Goal: Task Accomplishment & Management: Use online tool/utility

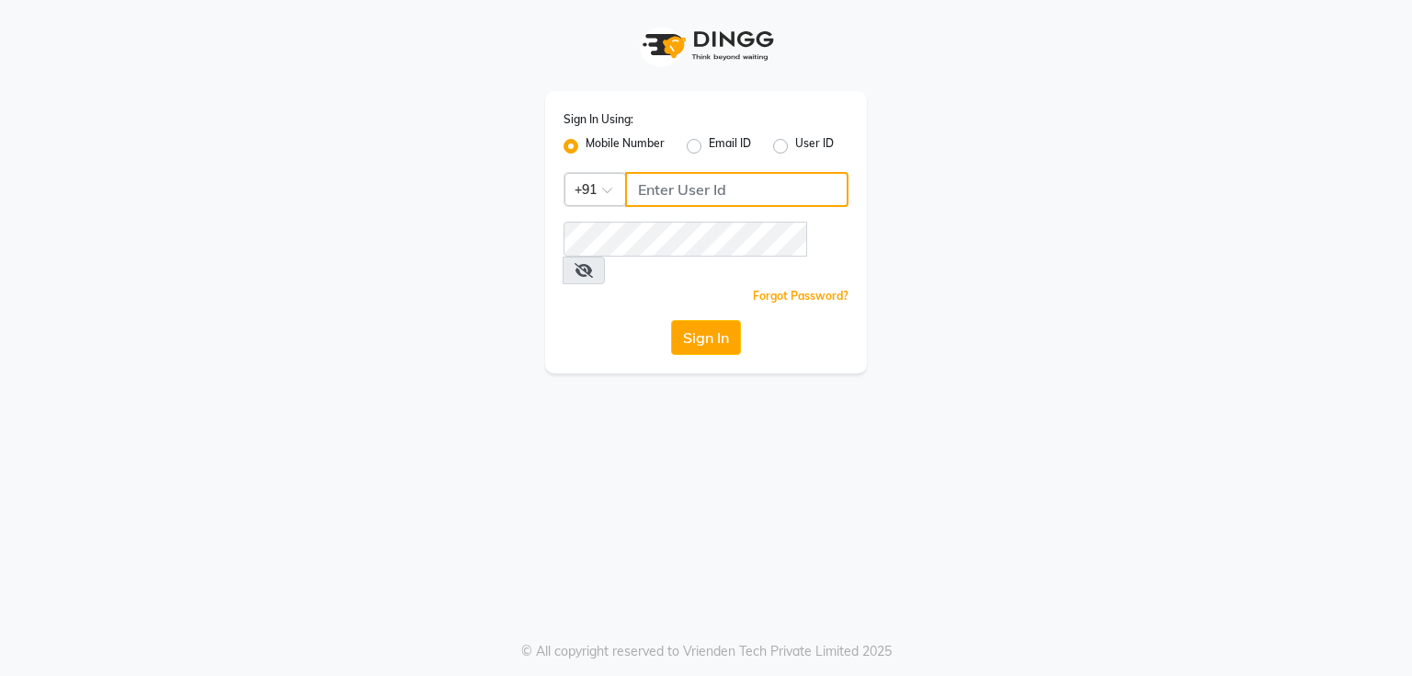
type input "998589644"
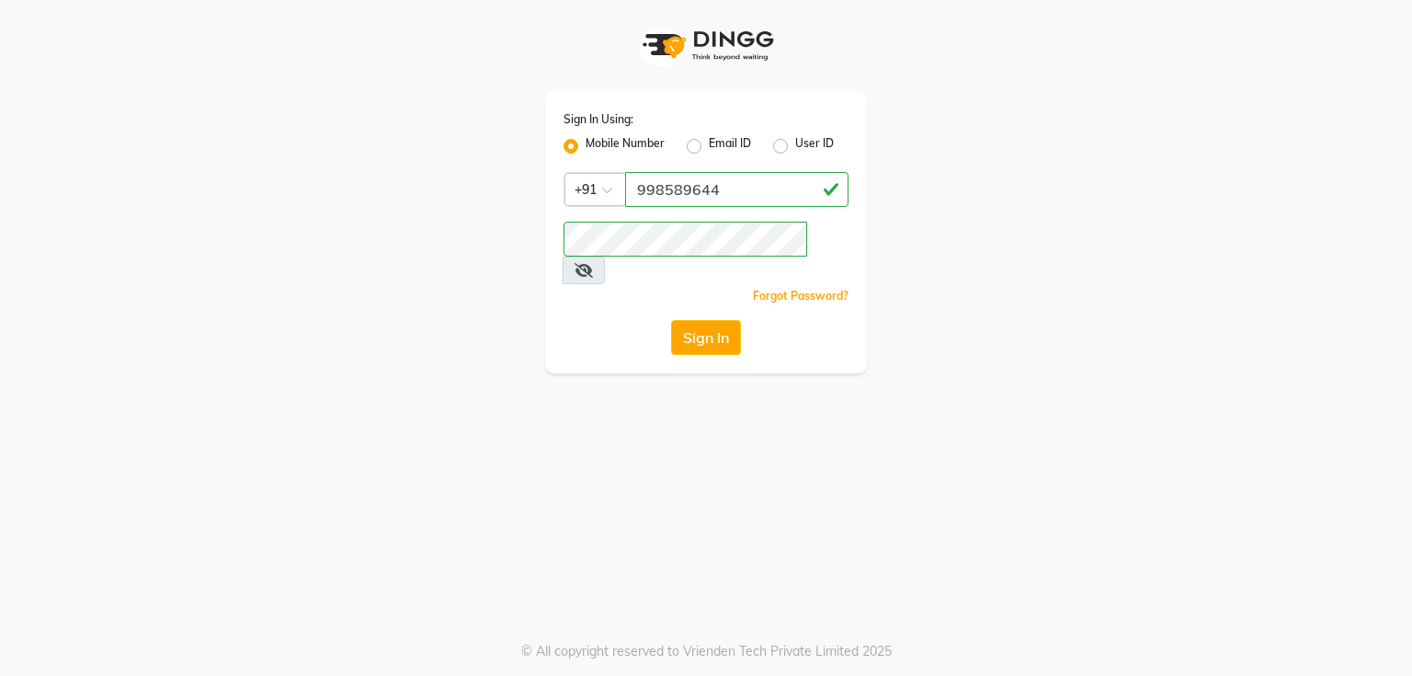
click at [710, 291] on div "Sign In Using: Mobile Number Email ID User ID Country Code × [PHONE_NUMBER] Rem…" at bounding box center [706, 232] width 322 height 282
click at [704, 320] on button "Sign In" at bounding box center [706, 337] width 70 height 35
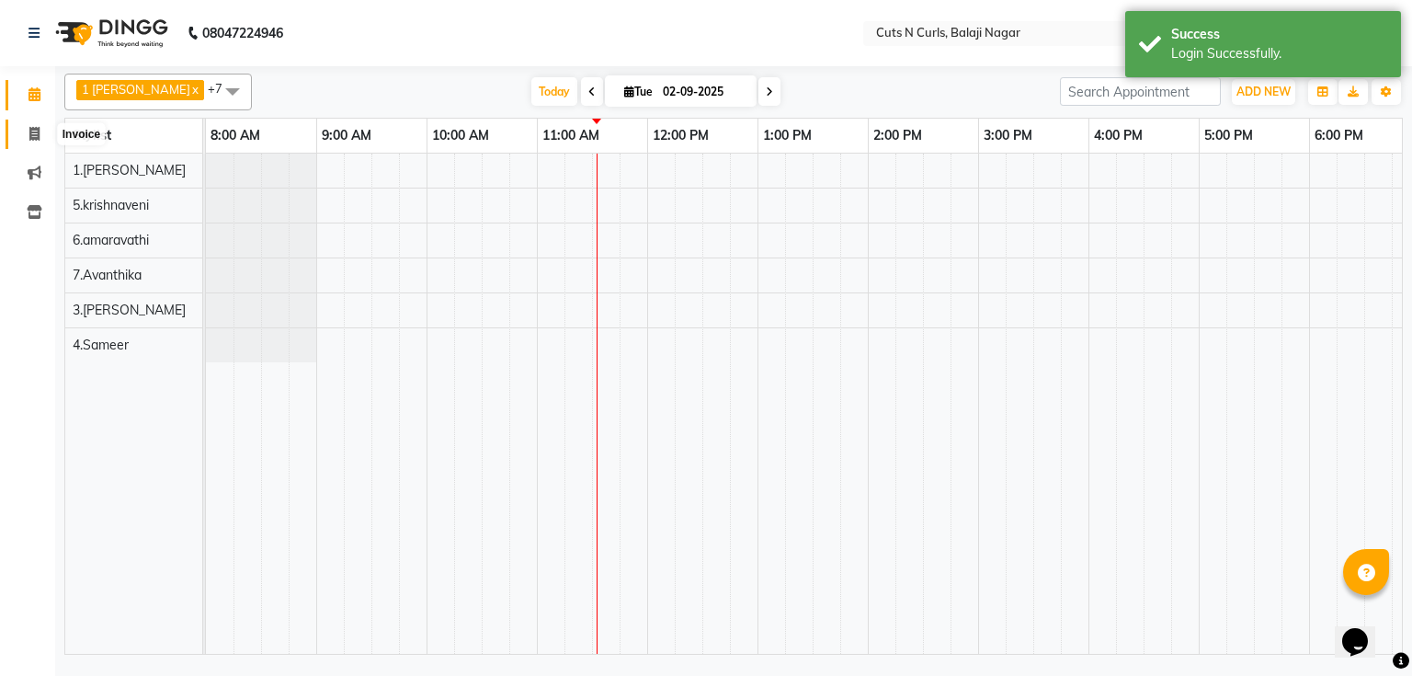
click at [30, 127] on icon at bounding box center [34, 134] width 10 height 14
select select "service"
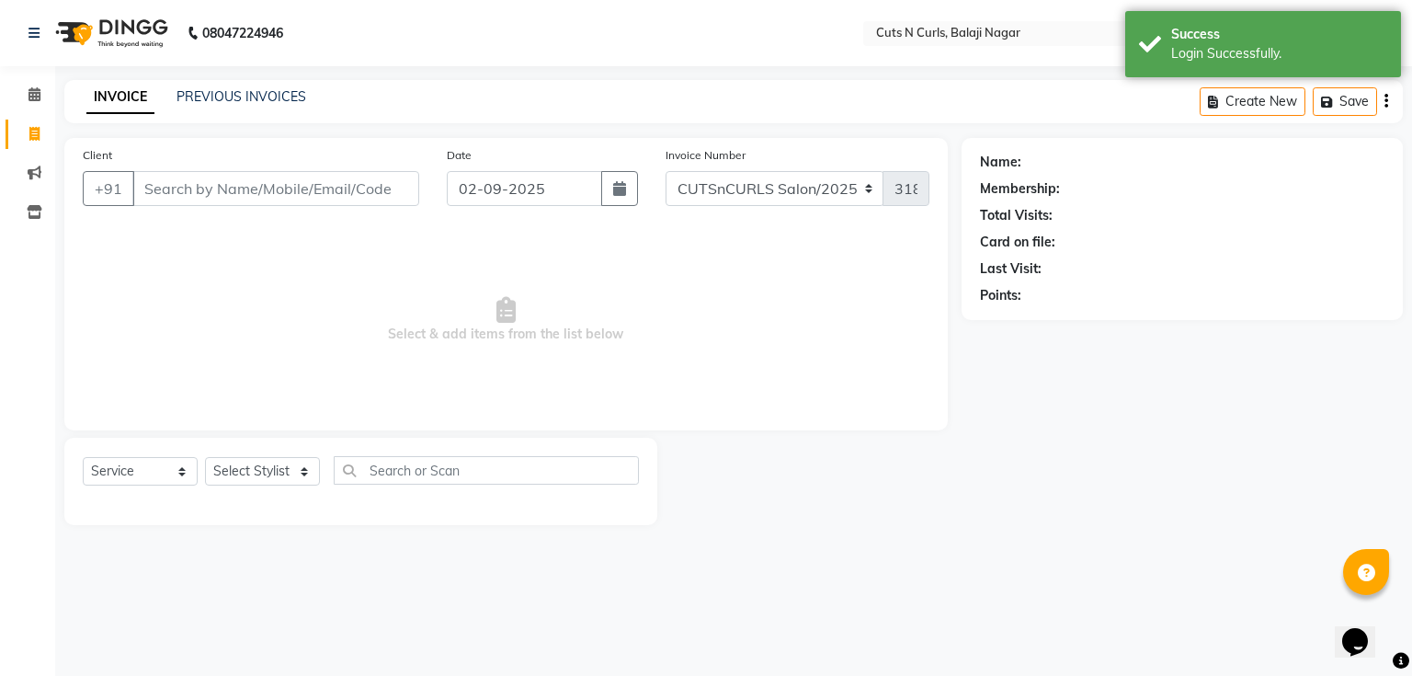
click at [230, 192] on input "Client" at bounding box center [275, 188] width 287 height 35
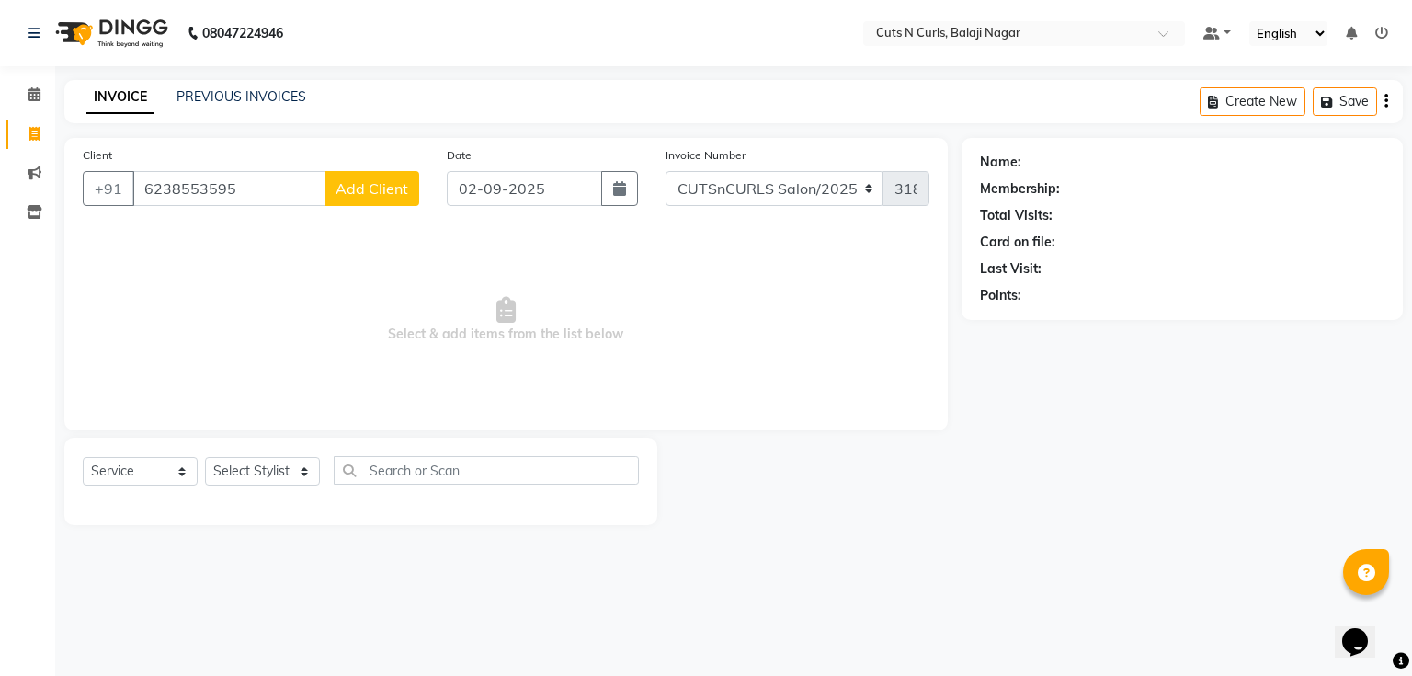
type input "6238553595"
click at [347, 191] on span "Add Client" at bounding box center [371, 188] width 73 height 18
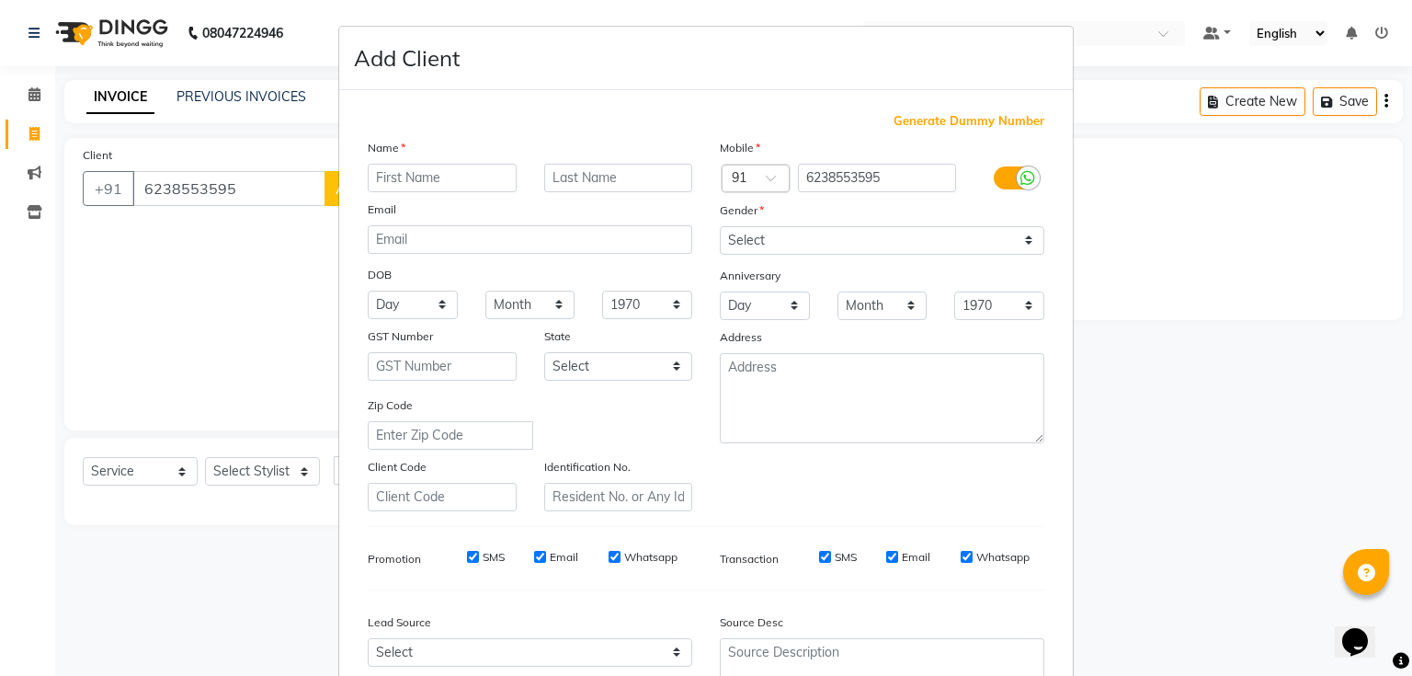
click at [449, 186] on input "text" at bounding box center [442, 178] width 149 height 28
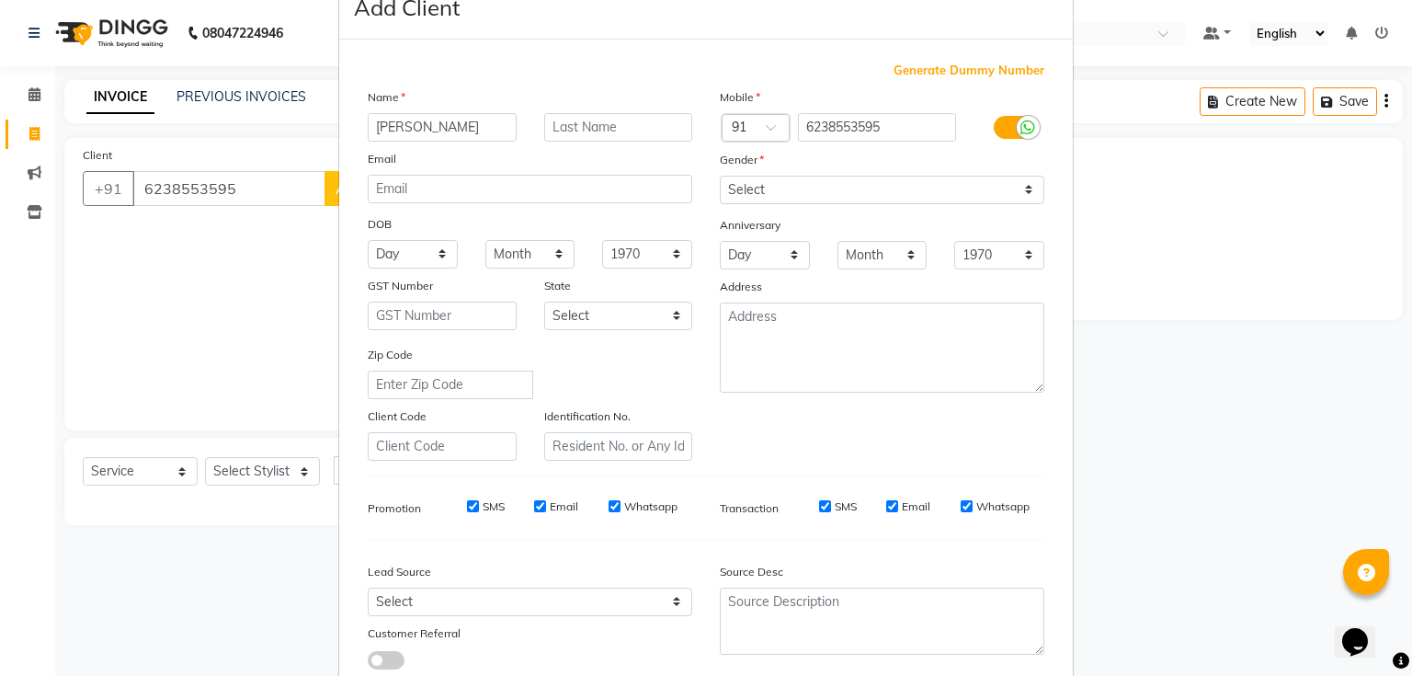
scroll to position [147, 0]
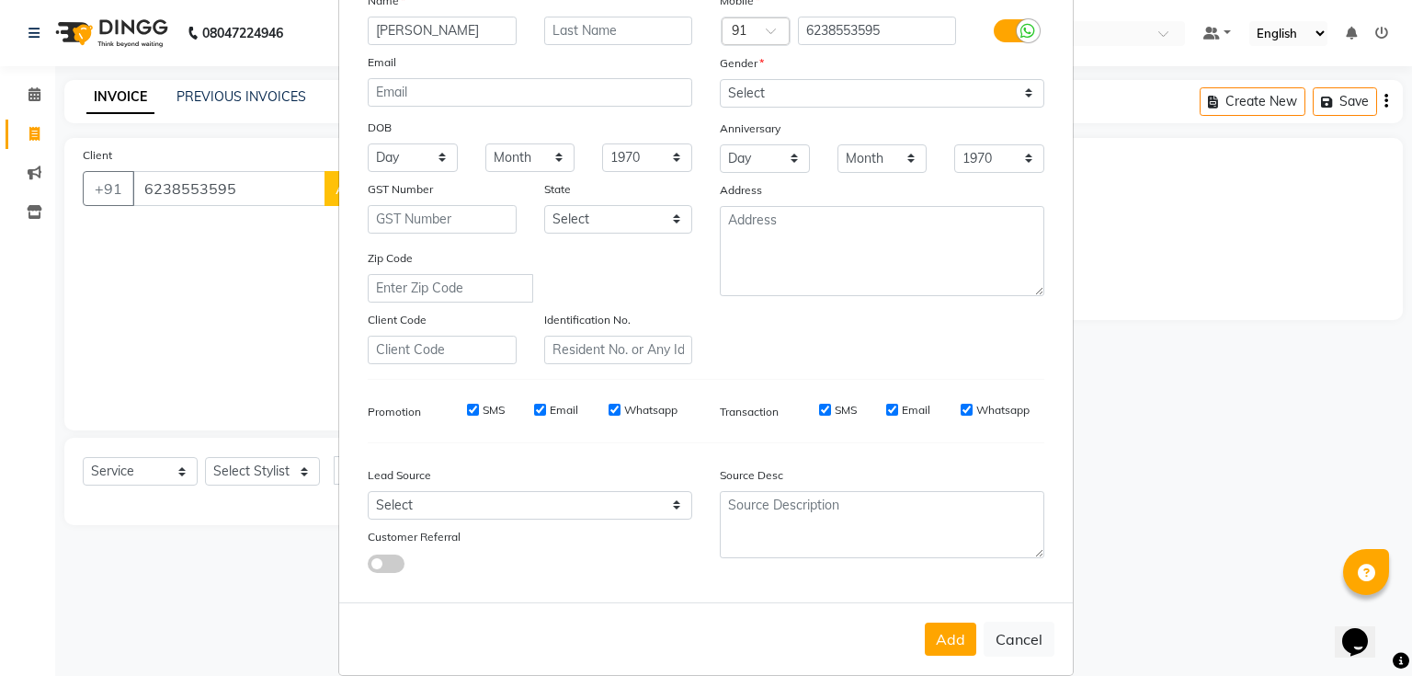
type input "[PERSON_NAME]"
click at [997, 96] on select "Select [DEMOGRAPHIC_DATA] [DEMOGRAPHIC_DATA] Other Prefer Not To Say" at bounding box center [882, 93] width 324 height 28
select select "[DEMOGRAPHIC_DATA]"
click at [720, 80] on select "Select [DEMOGRAPHIC_DATA] [DEMOGRAPHIC_DATA] Other Prefer Not To Say" at bounding box center [882, 93] width 324 height 28
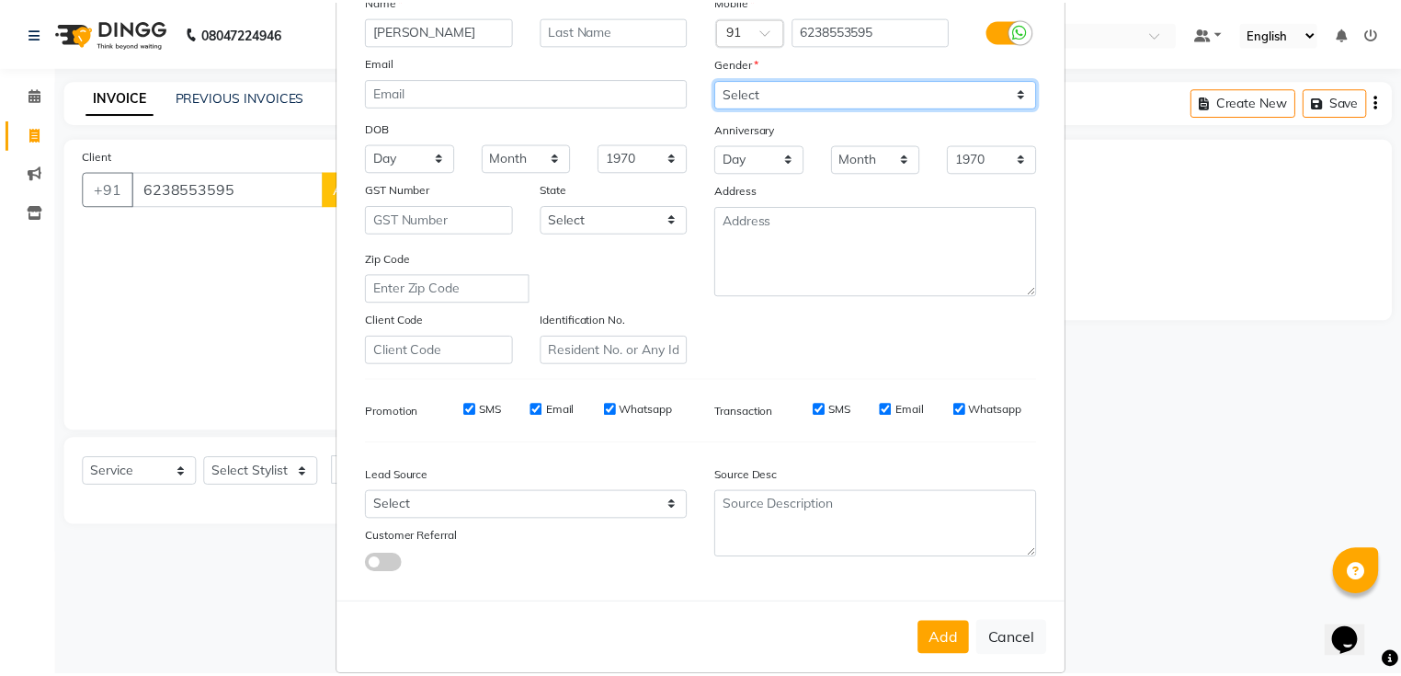
scroll to position [181, 0]
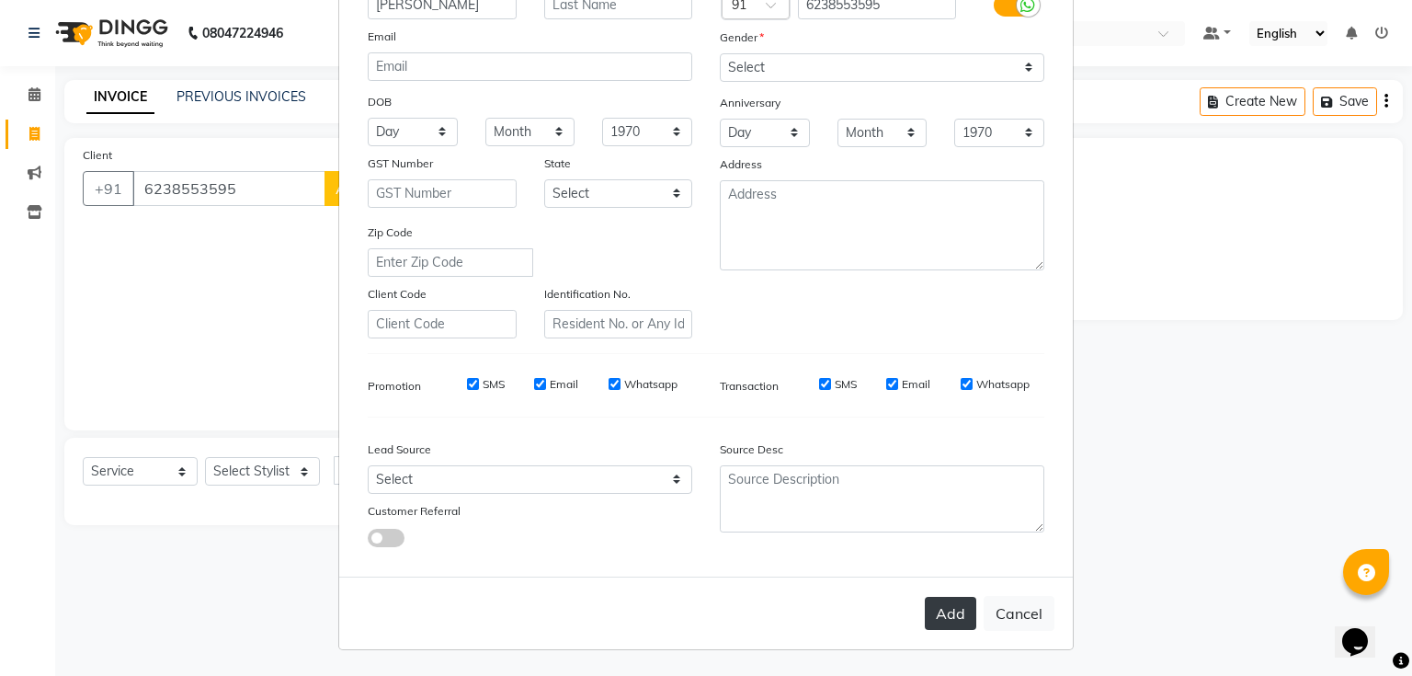
click at [952, 609] on button "Add" at bounding box center [950, 613] width 51 height 33
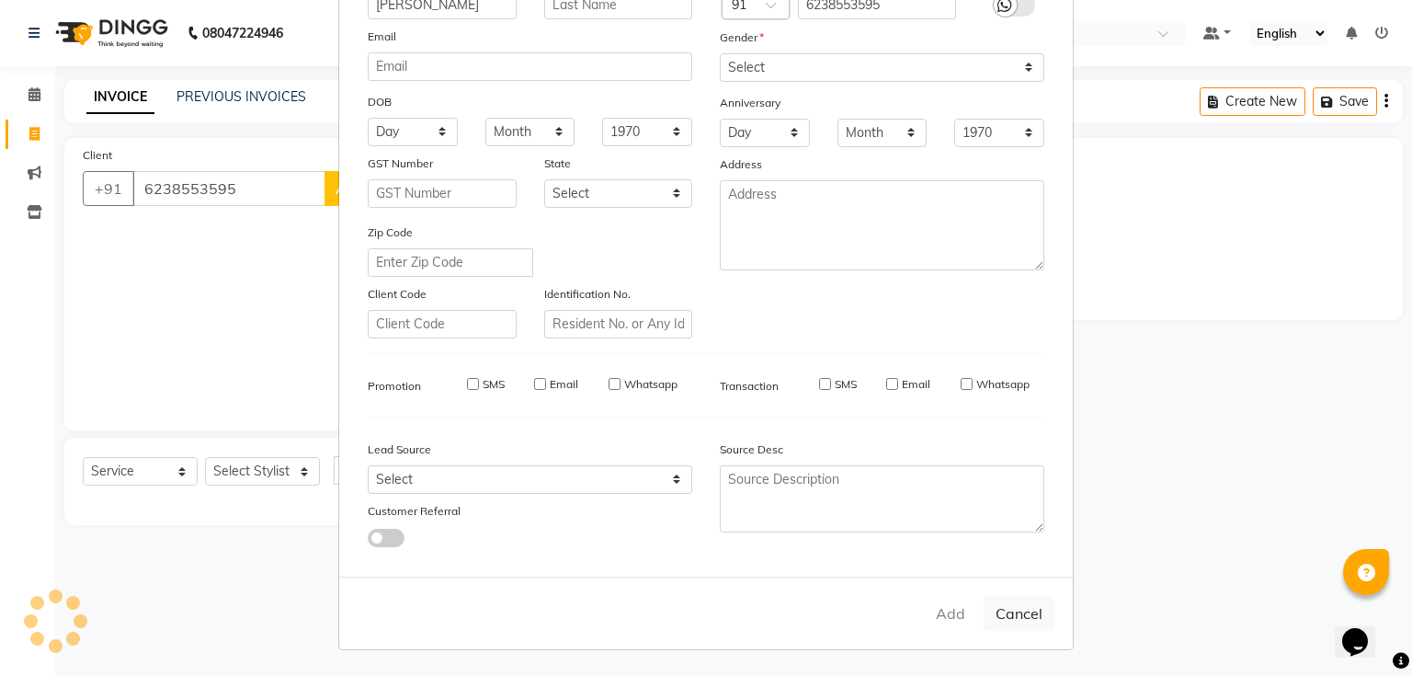
type input "62******95"
select select
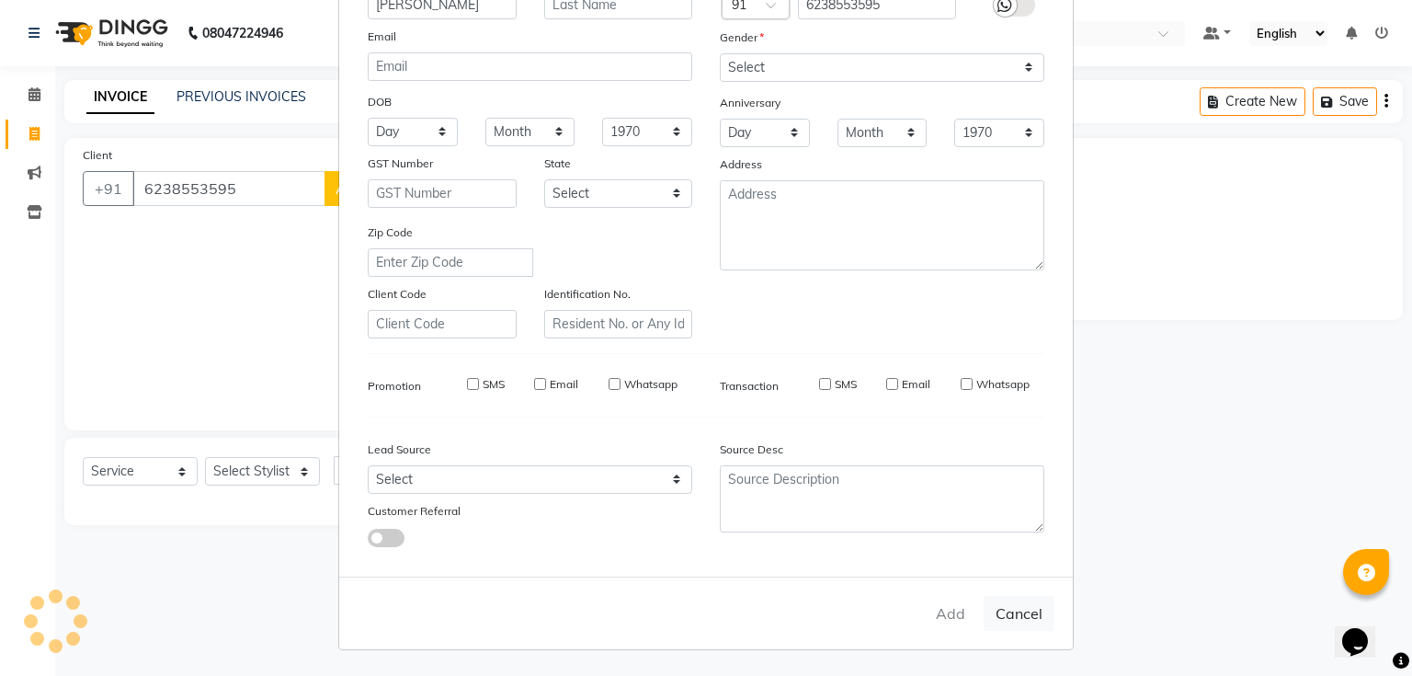
select select
checkbox input "false"
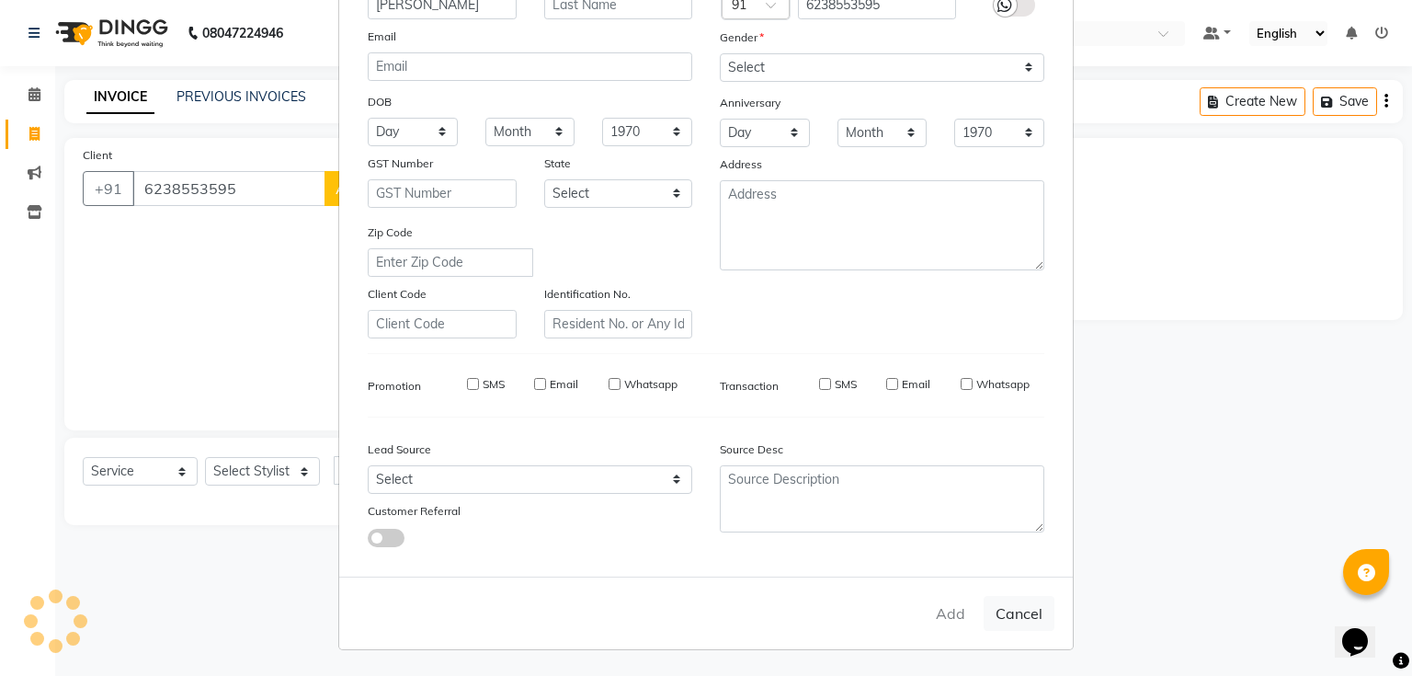
checkbox input "false"
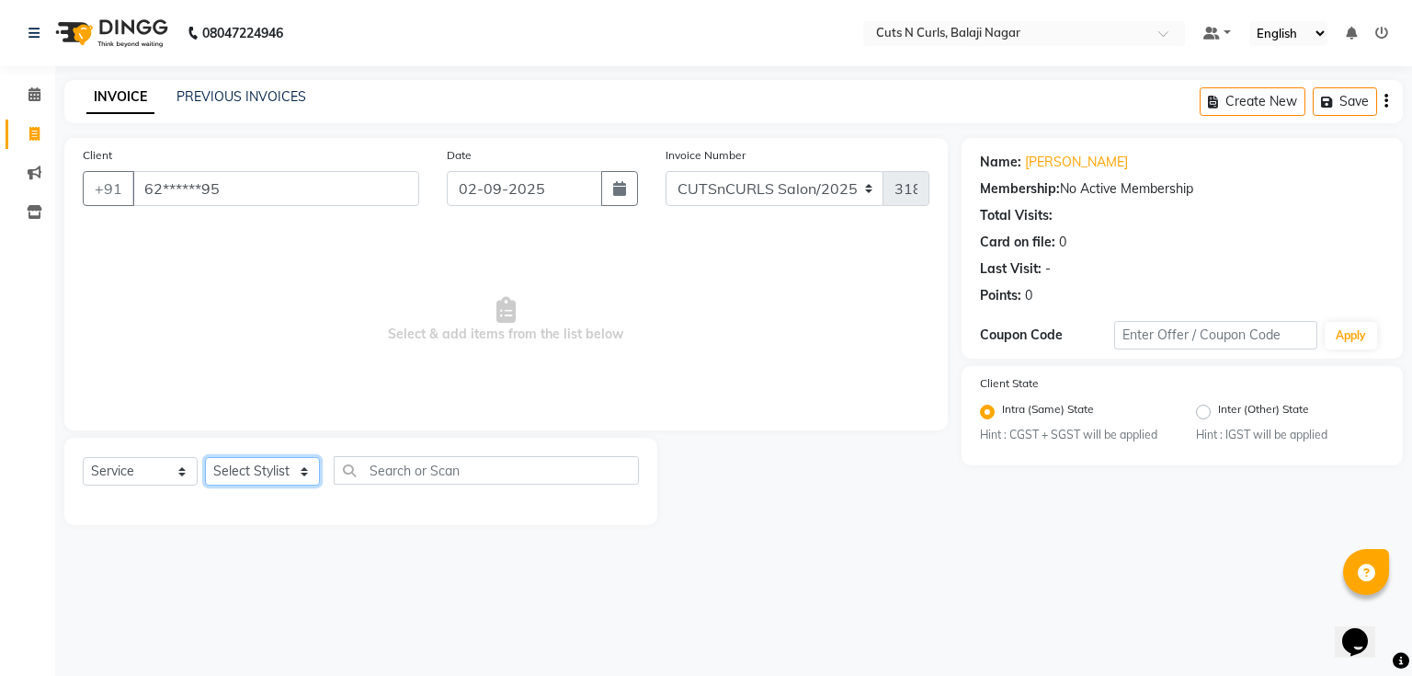
click at [259, 469] on select "Select Stylist 1.[PERSON_NAME] 2.AZAM 3.[PERSON_NAME] 4.Sameer 5.krishnaveni 6.…" at bounding box center [262, 471] width 115 height 28
select select "82404"
click at [205, 458] on select "Select Stylist 1.[PERSON_NAME] 2.AZAM 3.[PERSON_NAME] 4.Sameer 5.krishnaveni 6.…" at bounding box center [262, 471] width 115 height 28
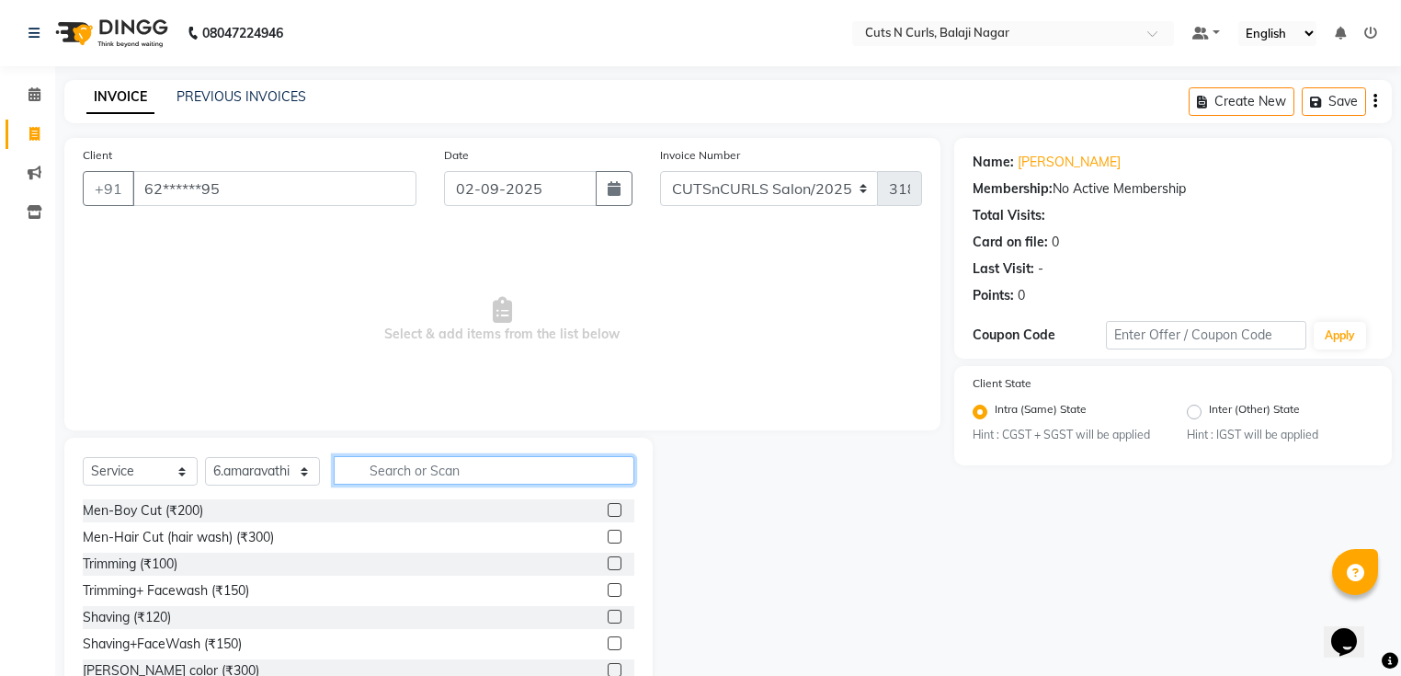
click at [426, 467] on input "text" at bounding box center [484, 470] width 301 height 28
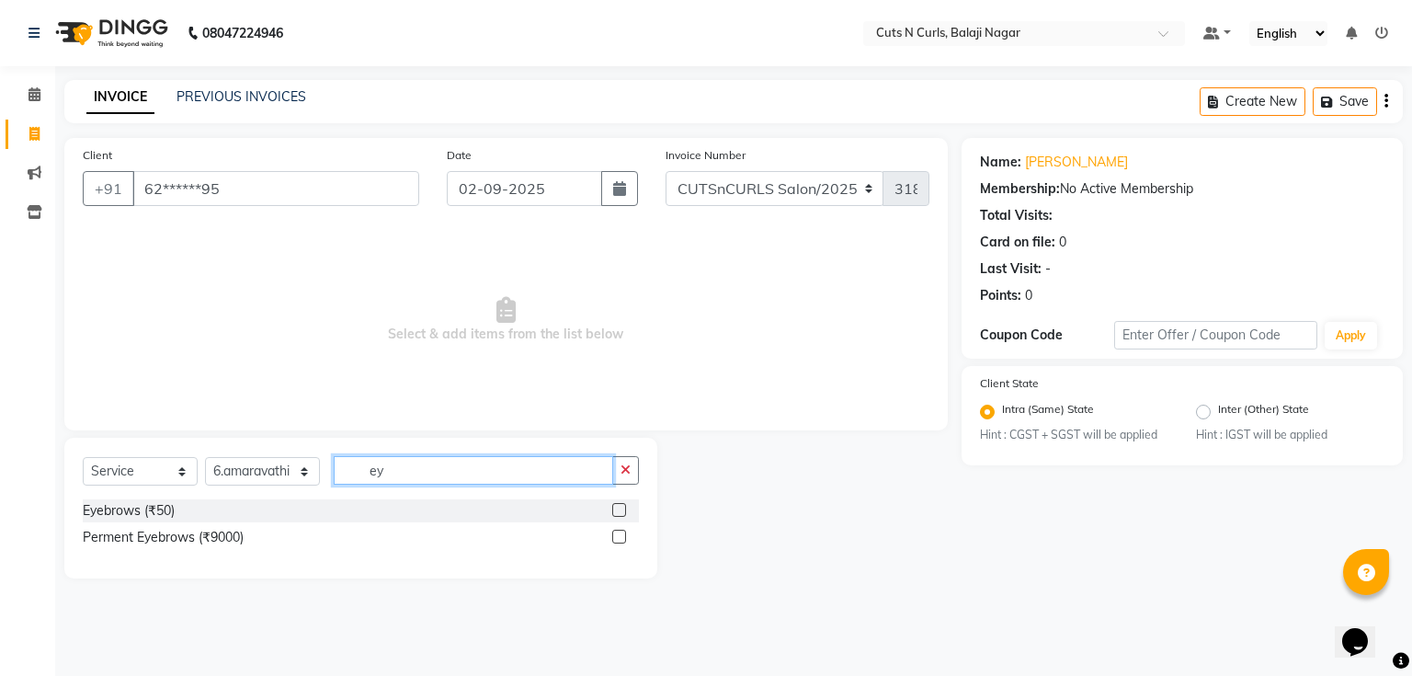
type input "ey"
click at [619, 511] on label at bounding box center [619, 510] width 14 height 14
click at [619, 511] on input "checkbox" at bounding box center [618, 511] width 12 height 12
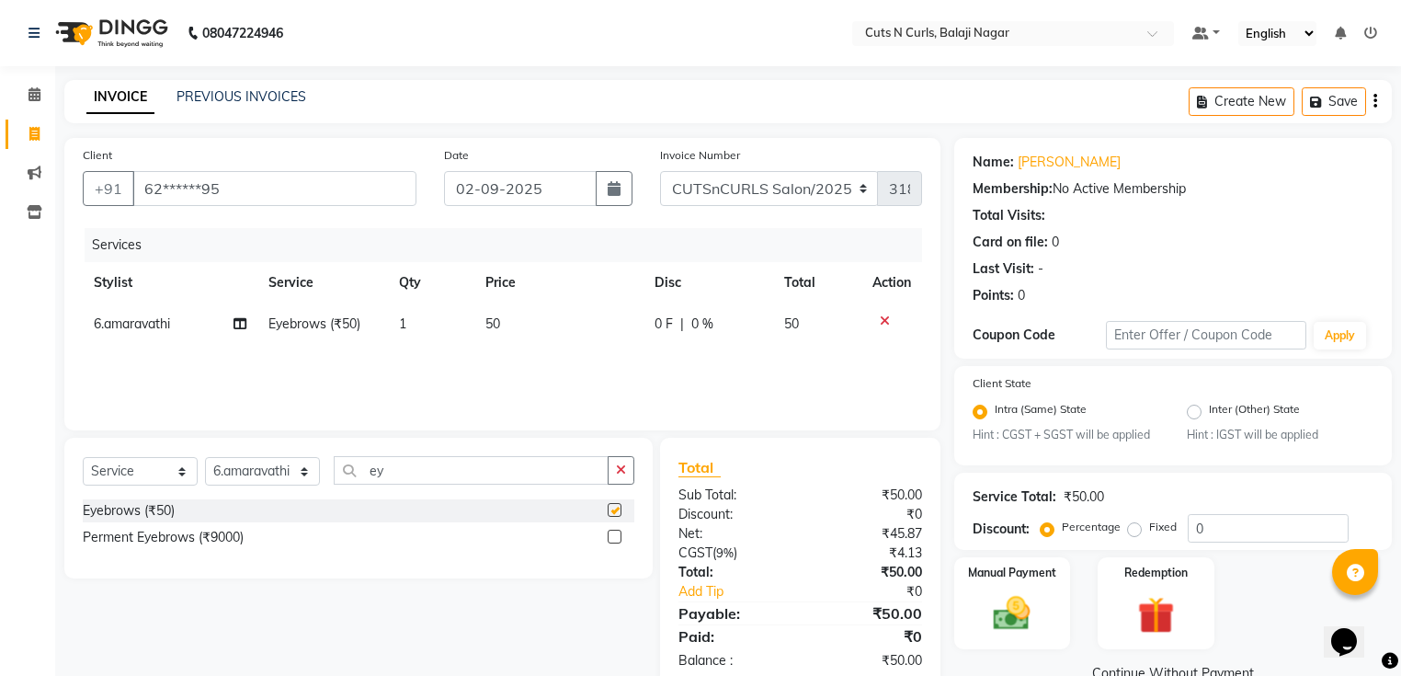
checkbox input "false"
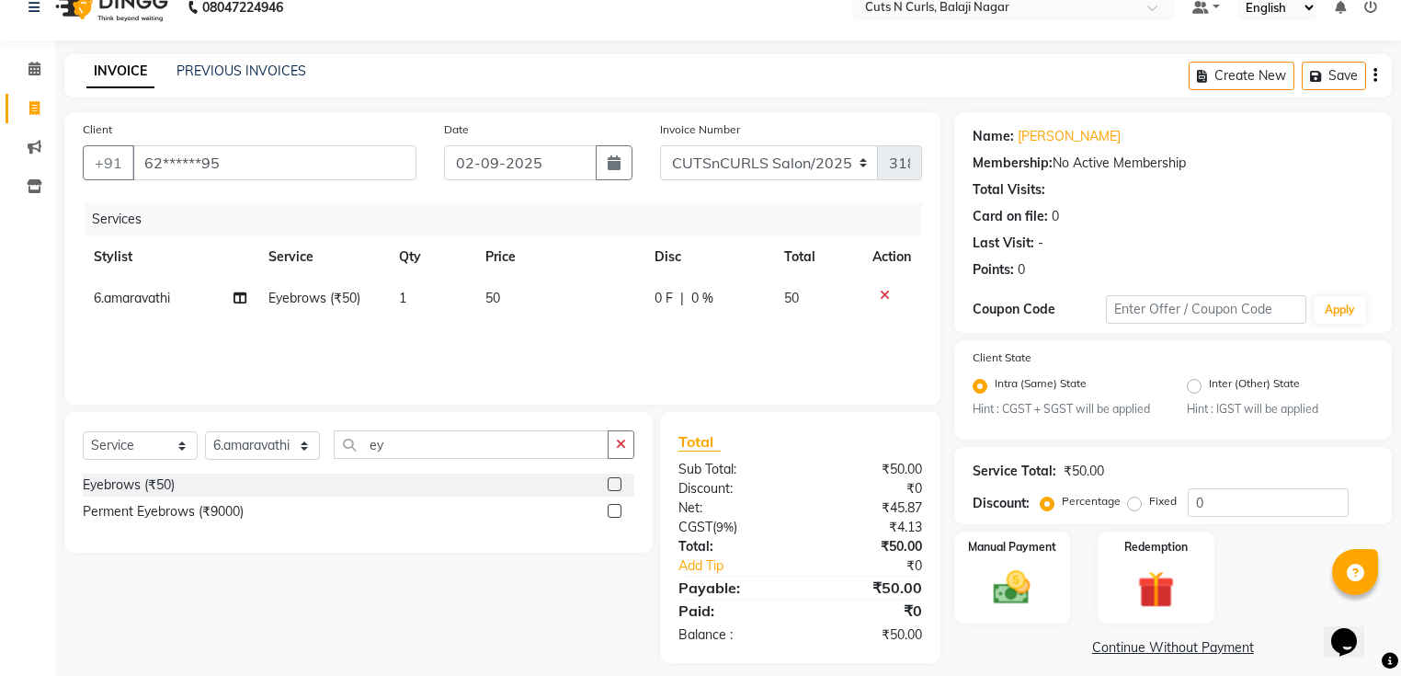
scroll to position [40, 0]
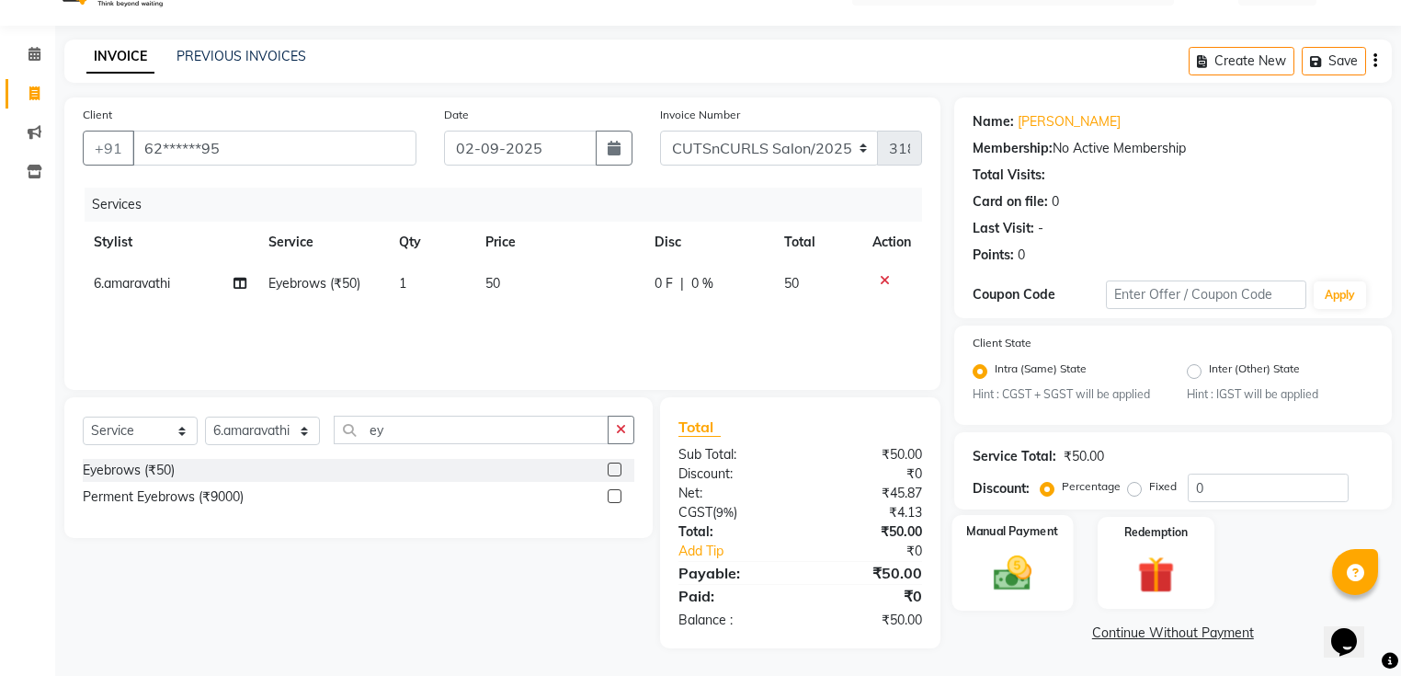
click at [1009, 570] on img at bounding box center [1012, 573] width 63 height 44
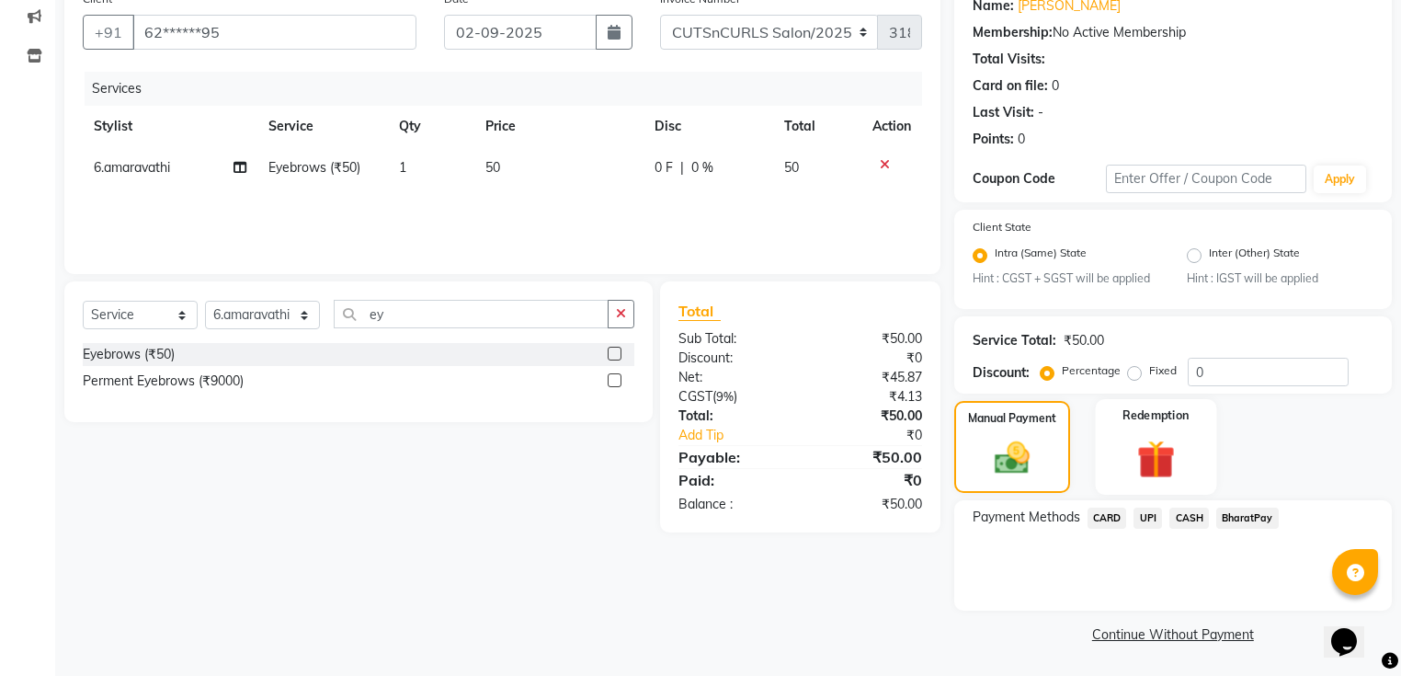
scroll to position [158, 0]
click at [1232, 513] on span "BharatPay" at bounding box center [1247, 517] width 63 height 21
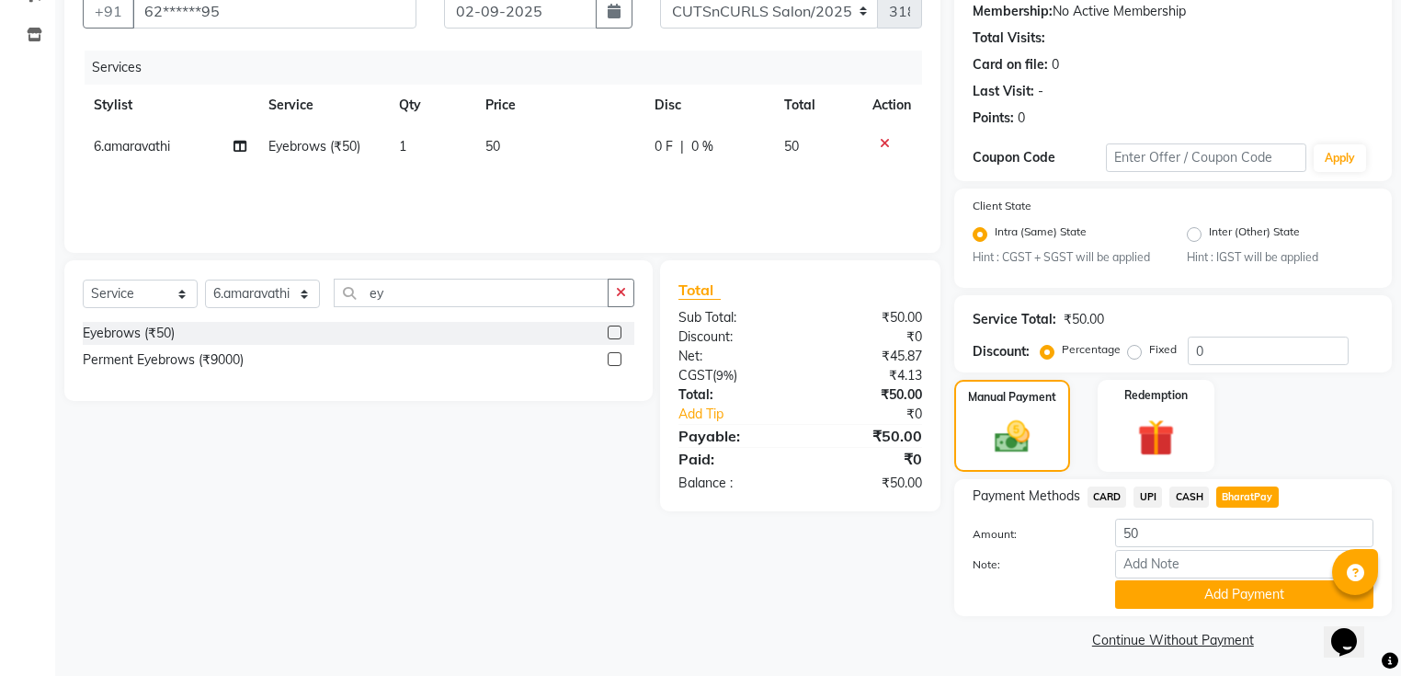
scroll to position [187, 0]
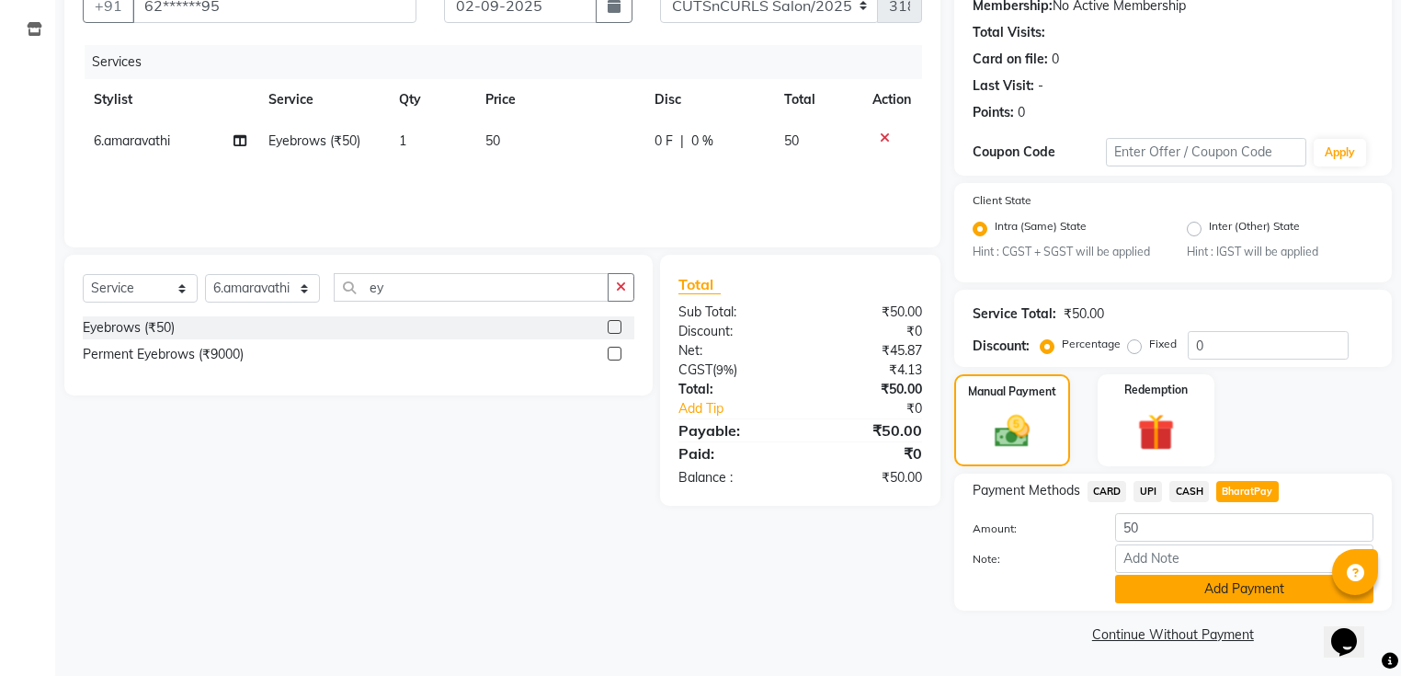
click at [1225, 585] on button "Add Payment" at bounding box center [1244, 588] width 258 height 28
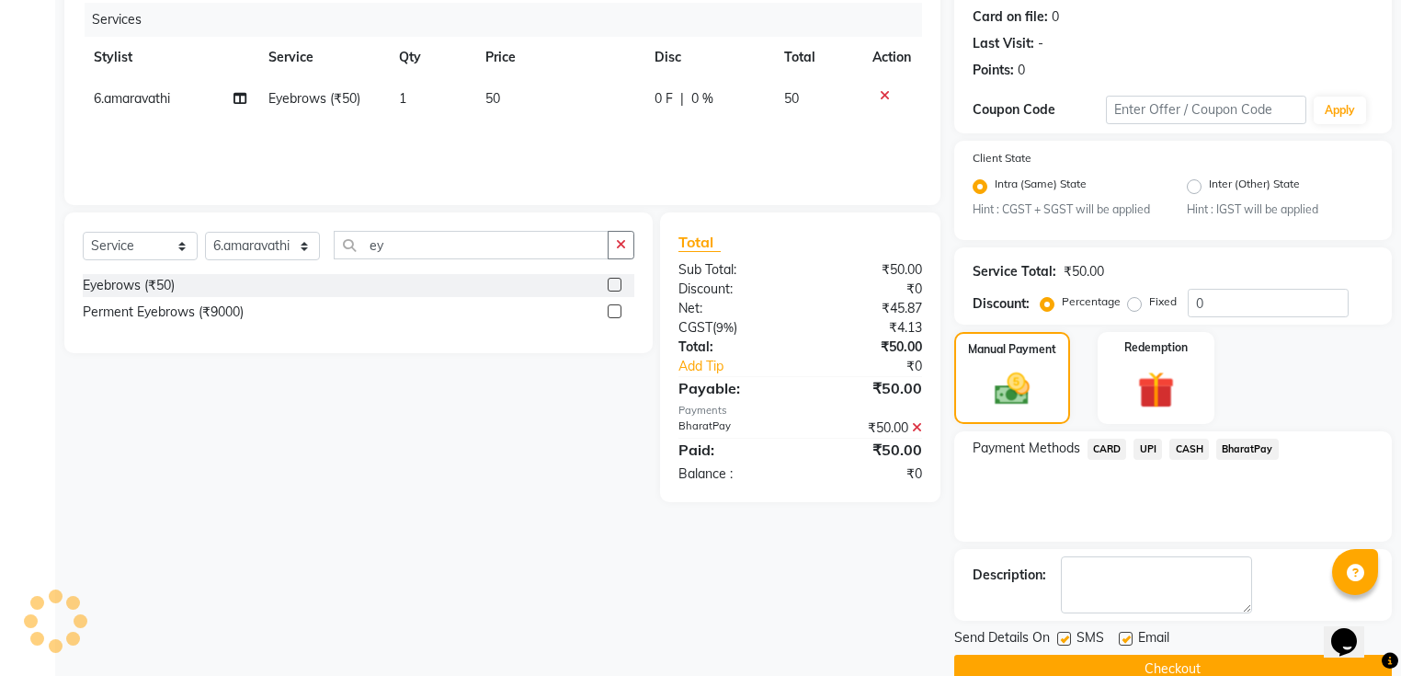
scroll to position [261, 0]
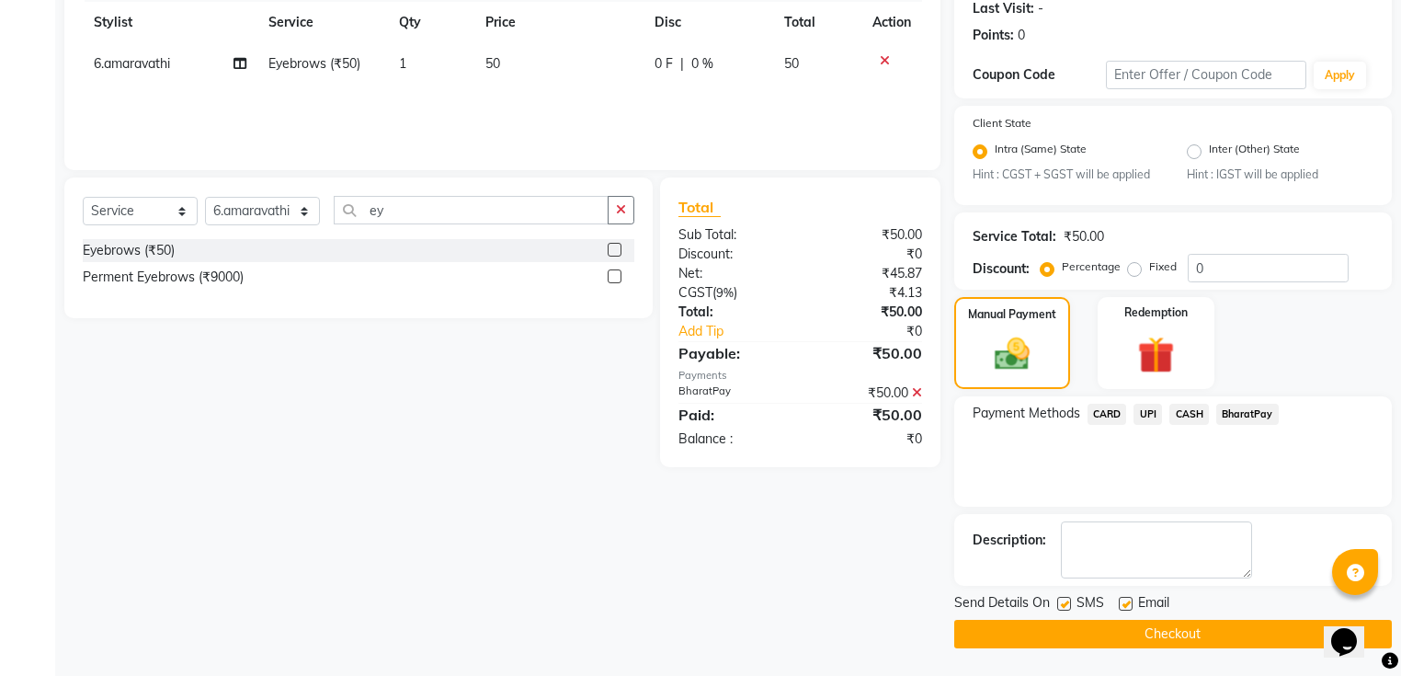
click at [1126, 601] on label at bounding box center [1126, 604] width 14 height 14
click at [1126, 601] on input "checkbox" at bounding box center [1125, 604] width 12 height 12
checkbox input "false"
click at [1125, 622] on button "Checkout" at bounding box center [1173, 633] width 438 height 28
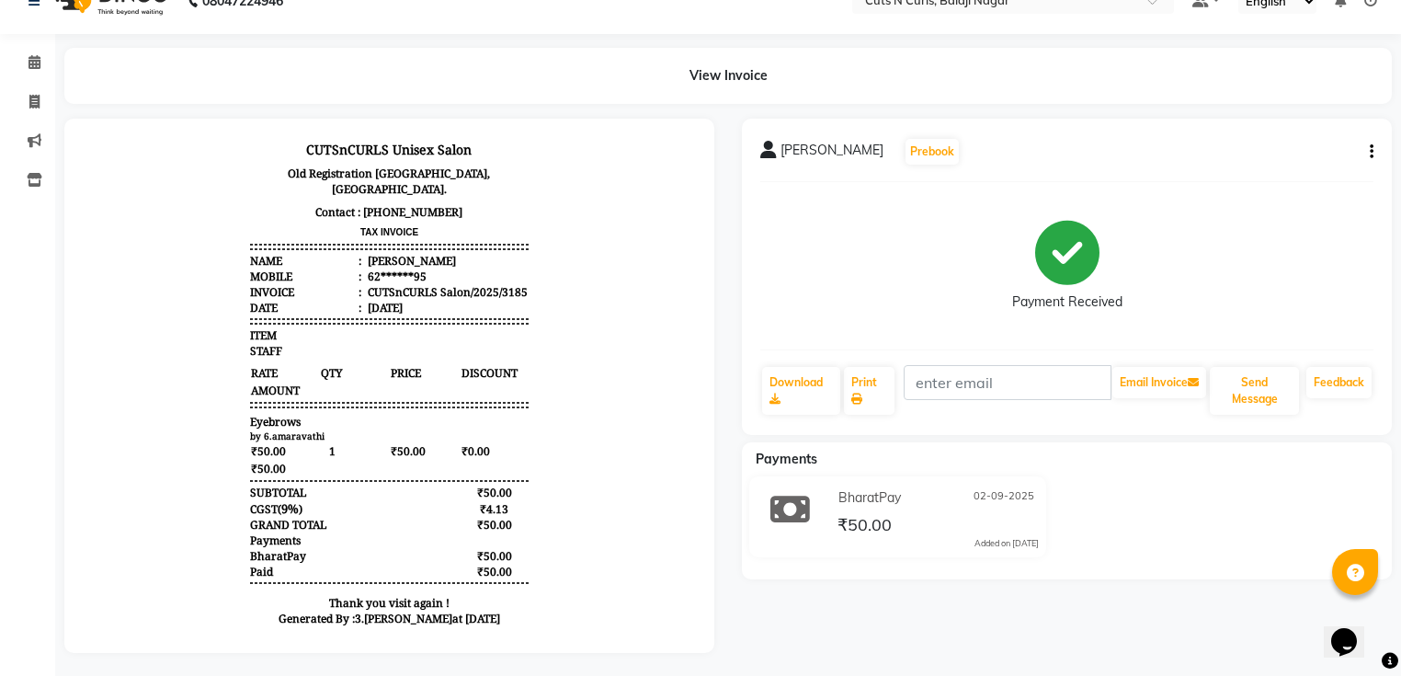
scroll to position [47, 0]
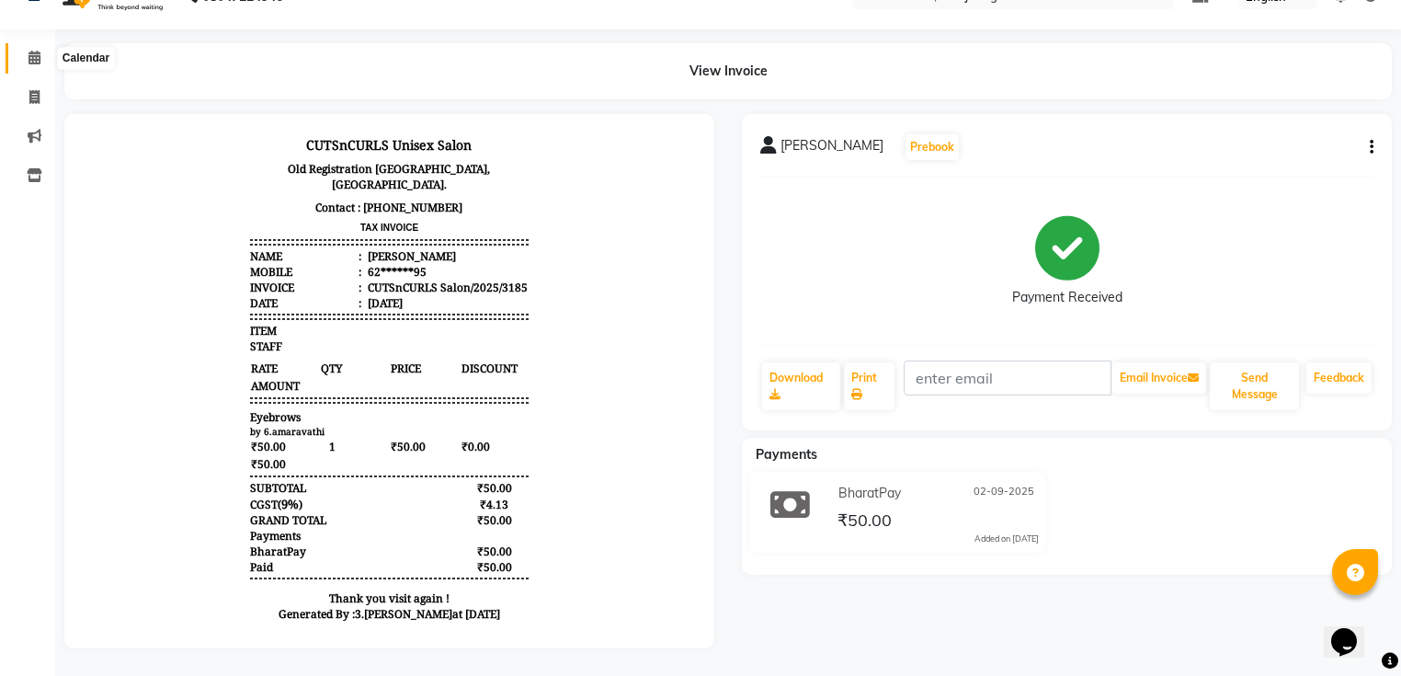
click at [38, 51] on icon at bounding box center [34, 58] width 12 height 14
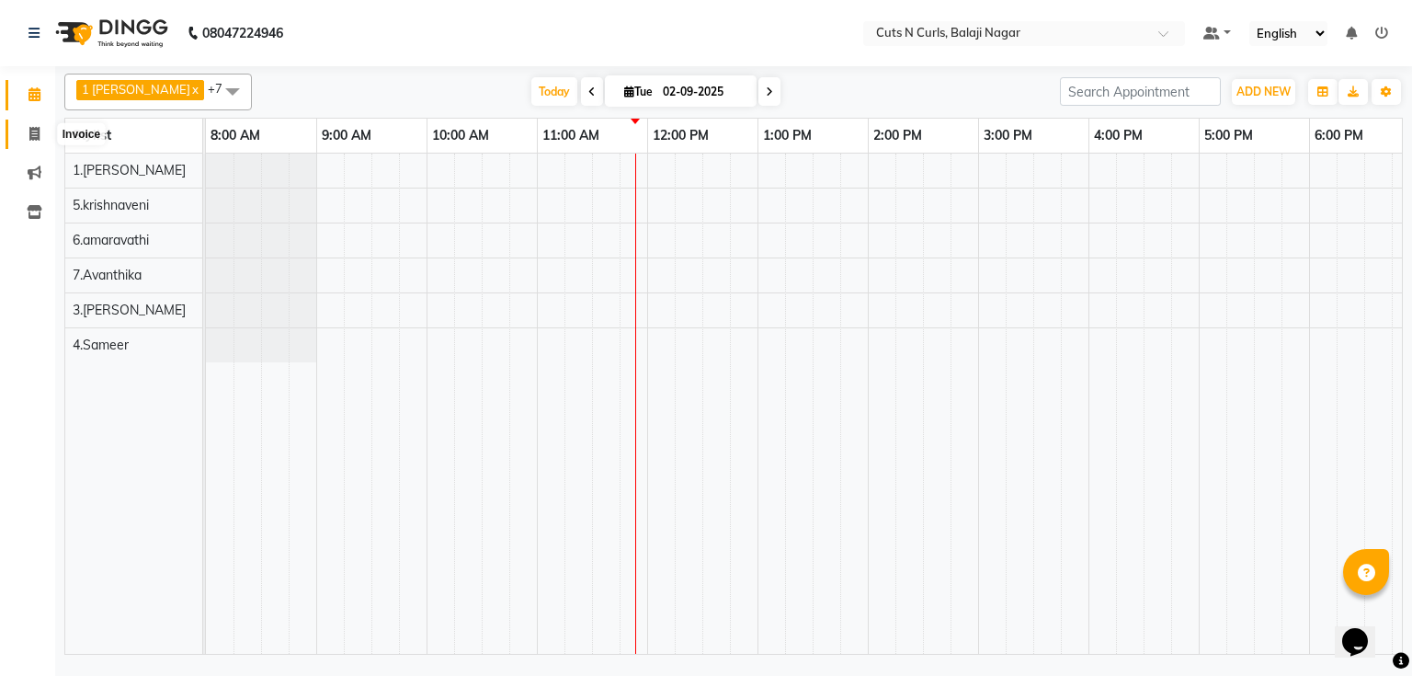
click at [28, 129] on span at bounding box center [34, 134] width 32 height 21
select select "service"
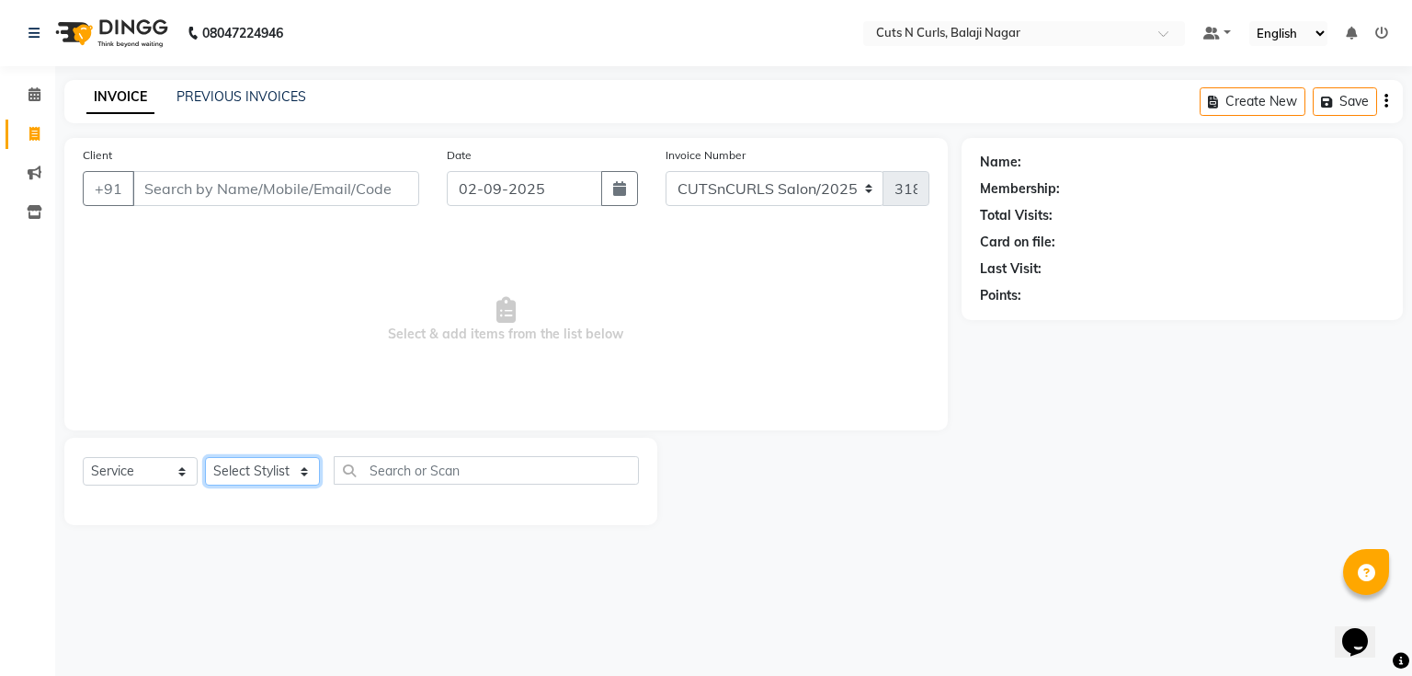
click at [244, 474] on select "Select Stylist 1.[PERSON_NAME] 2.AZAM 3.[PERSON_NAME] 4.Sameer 5.krishnaveni 6.…" at bounding box center [262, 471] width 115 height 28
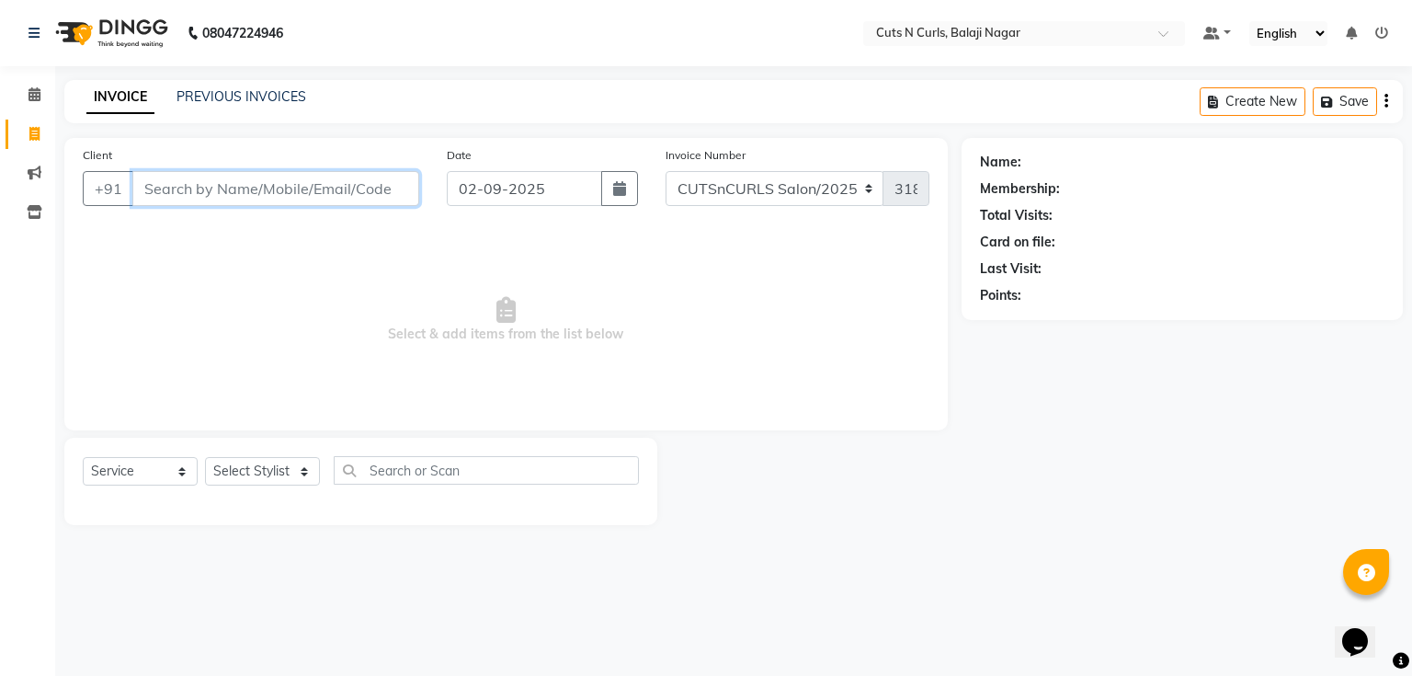
click at [155, 195] on input "Client" at bounding box center [275, 188] width 287 height 35
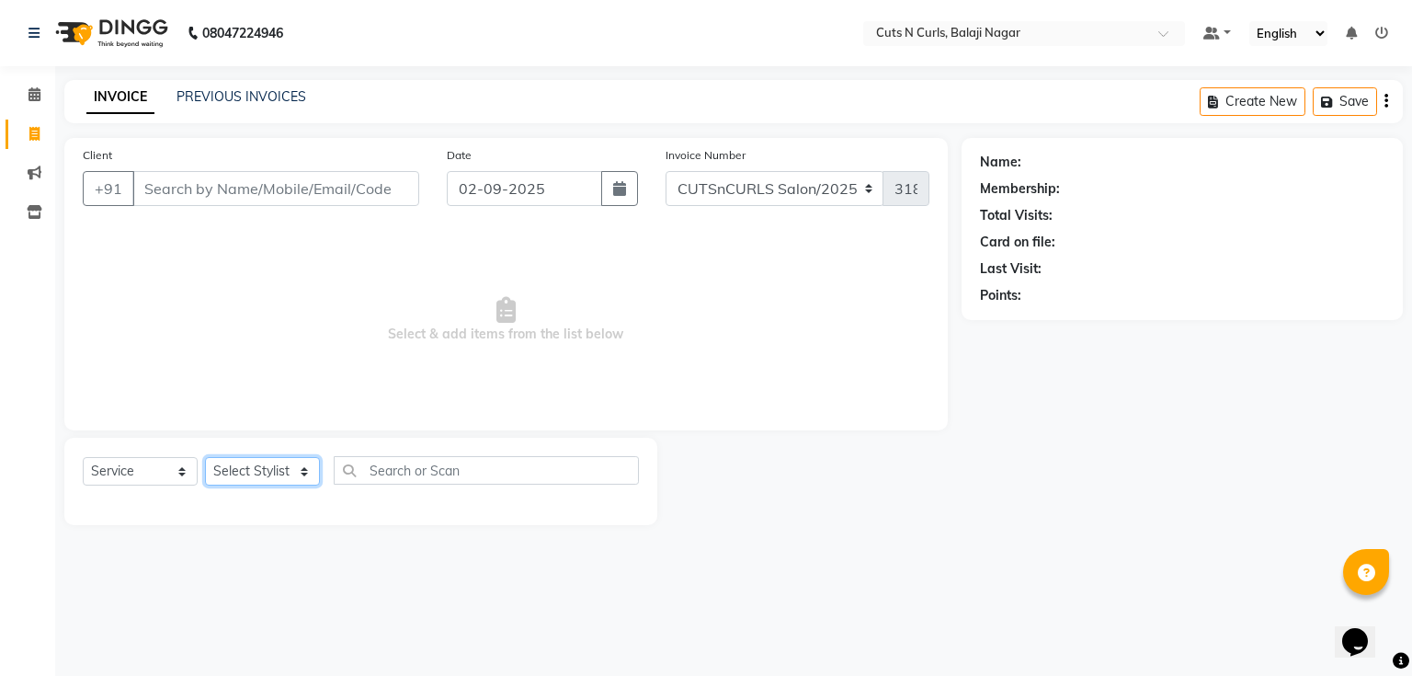
click at [239, 482] on select "Select Stylist 1.[PERSON_NAME] 2.AZAM 3.[PERSON_NAME] 4.Sameer 5.krishnaveni 6.…" at bounding box center [262, 471] width 115 height 28
select select "88300"
click at [205, 458] on select "Select Stylist 1.[PERSON_NAME] 2.AZAM 3.[PERSON_NAME] 4.Sameer 5.krishnaveni 6.…" at bounding box center [262, 471] width 115 height 28
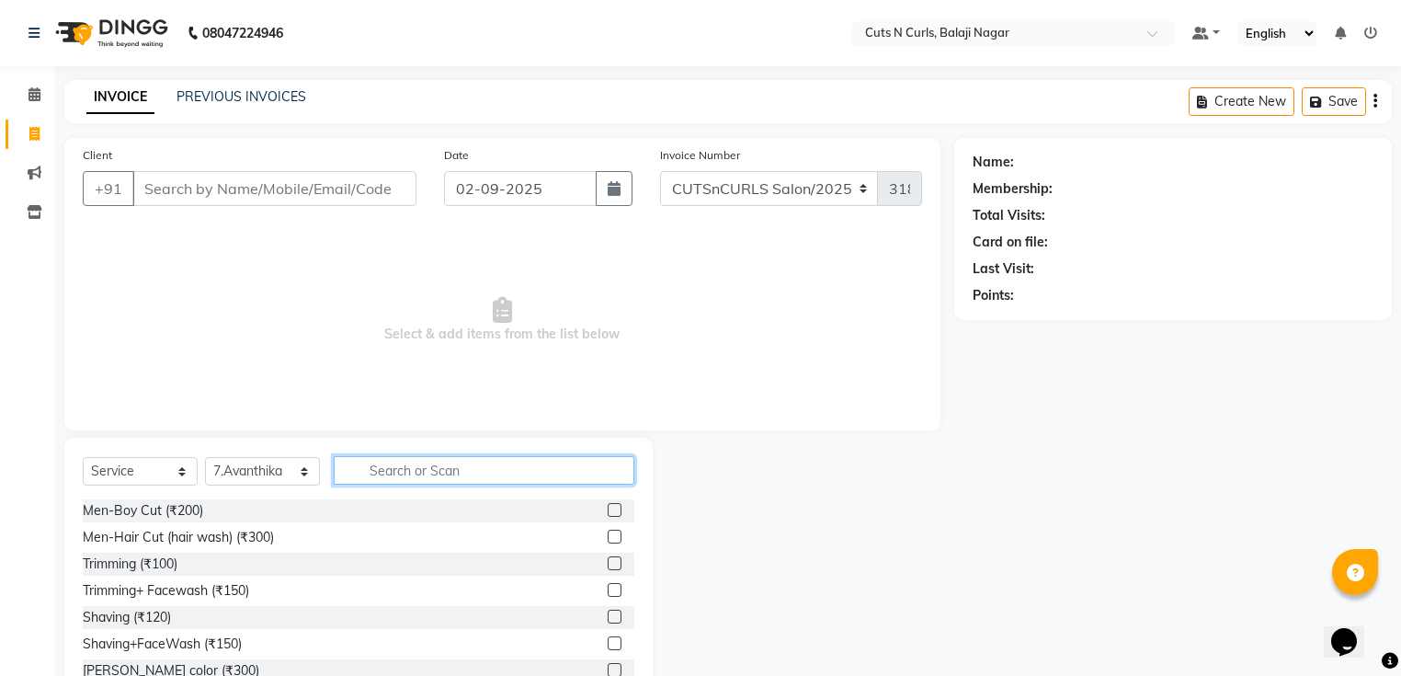
click at [391, 471] on input "text" at bounding box center [484, 470] width 301 height 28
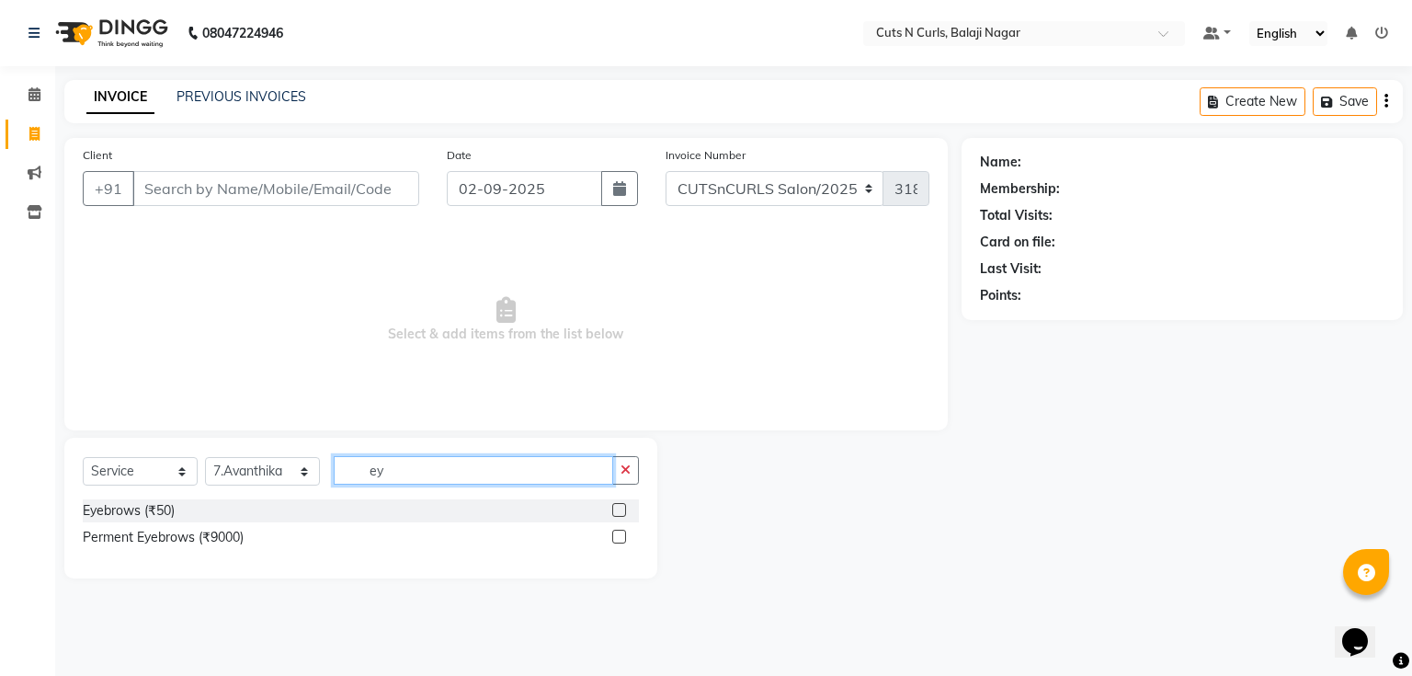
type input "ey"
click at [618, 507] on label at bounding box center [619, 510] width 14 height 14
click at [618, 507] on input "checkbox" at bounding box center [618, 511] width 12 height 12
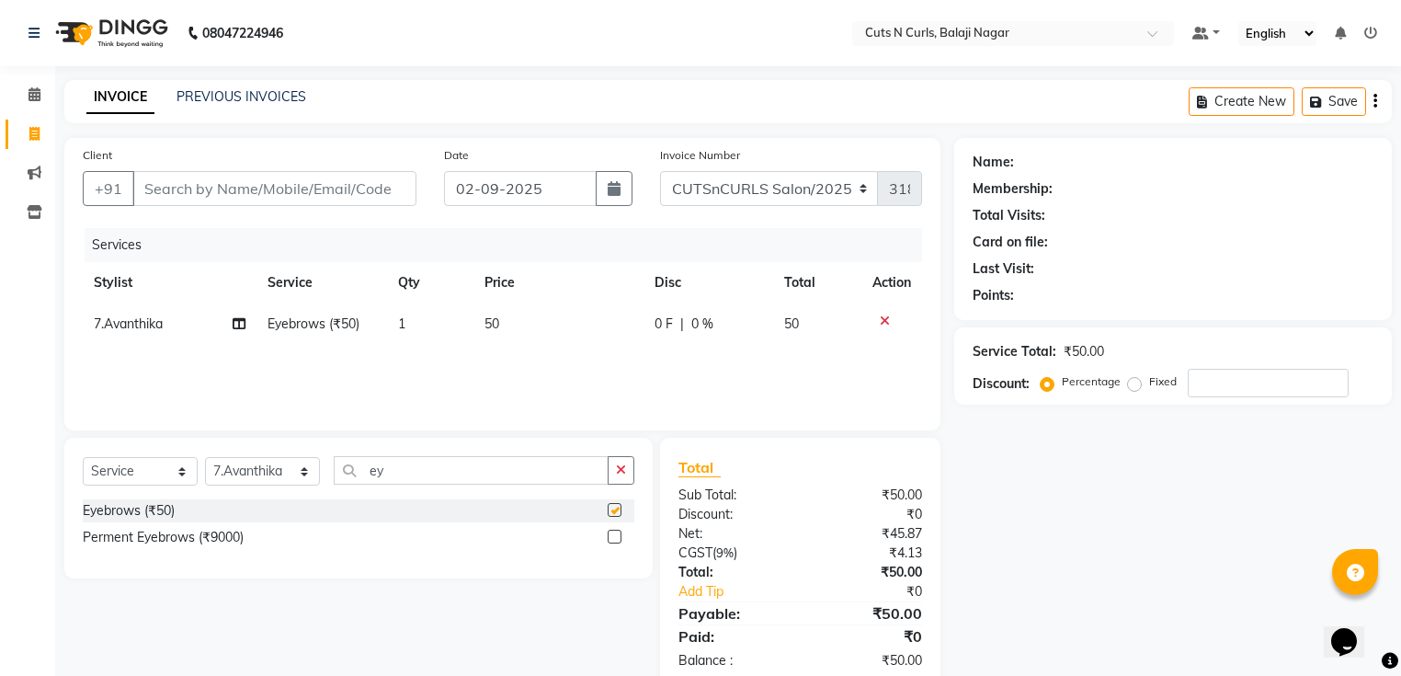
checkbox input "false"
click at [611, 471] on button "button" at bounding box center [621, 470] width 27 height 28
type input "j"
click at [614, 511] on label at bounding box center [615, 510] width 14 height 14
click at [614, 511] on input "checkbox" at bounding box center [614, 511] width 12 height 12
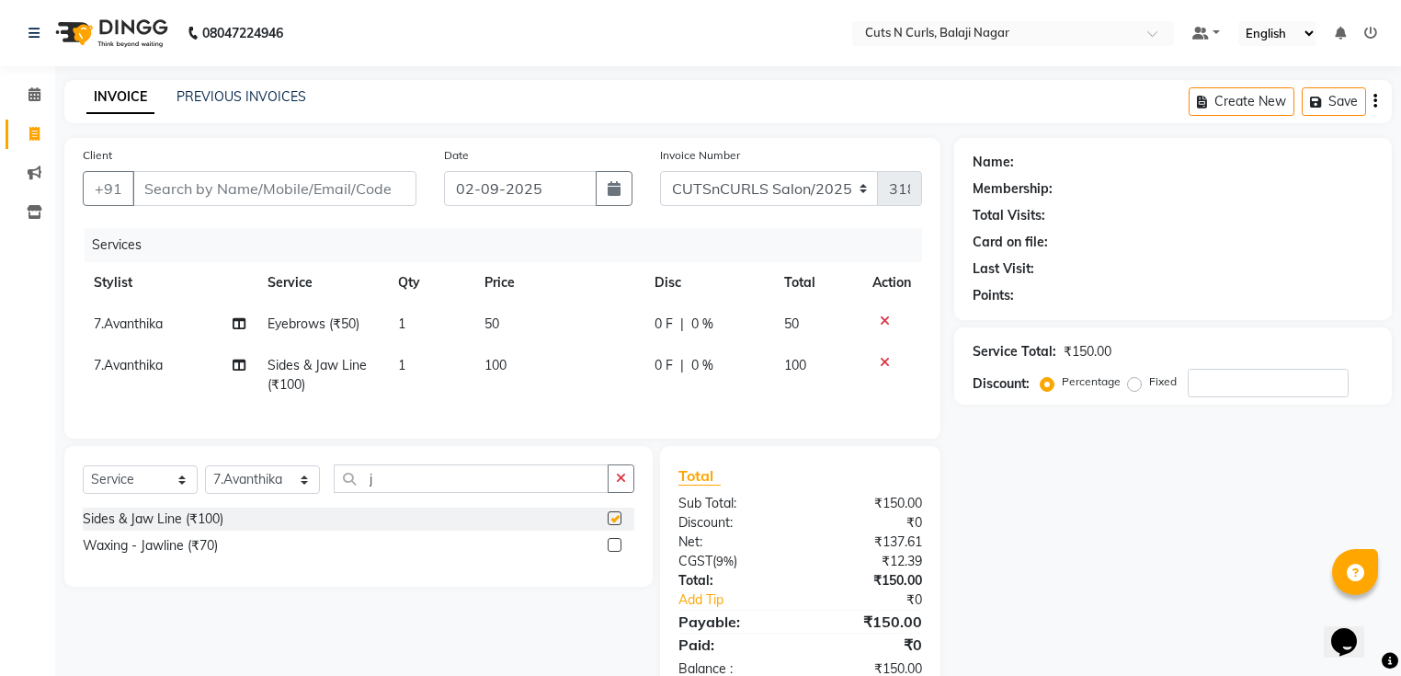
checkbox input "false"
drag, startPoint x: 616, startPoint y: 486, endPoint x: 639, endPoint y: 501, distance: 27.3
click at [628, 493] on button "button" at bounding box center [621, 478] width 27 height 28
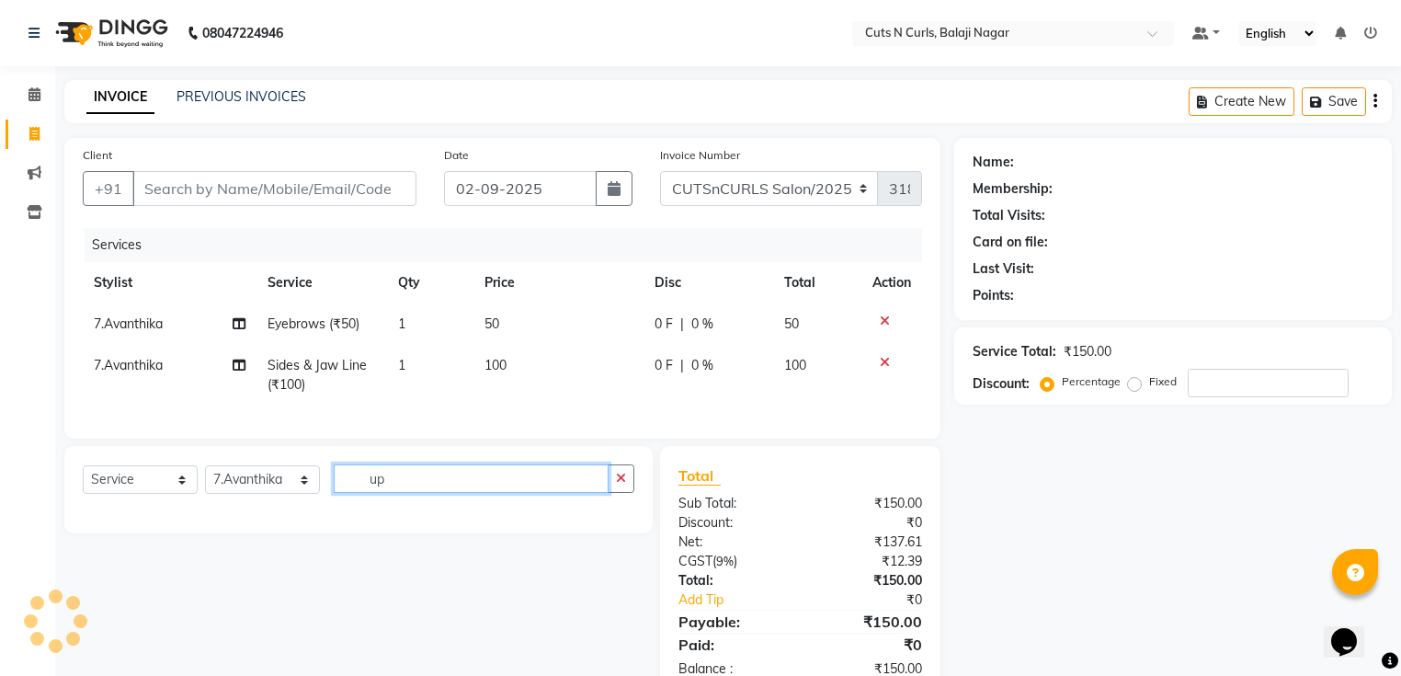
type input "u"
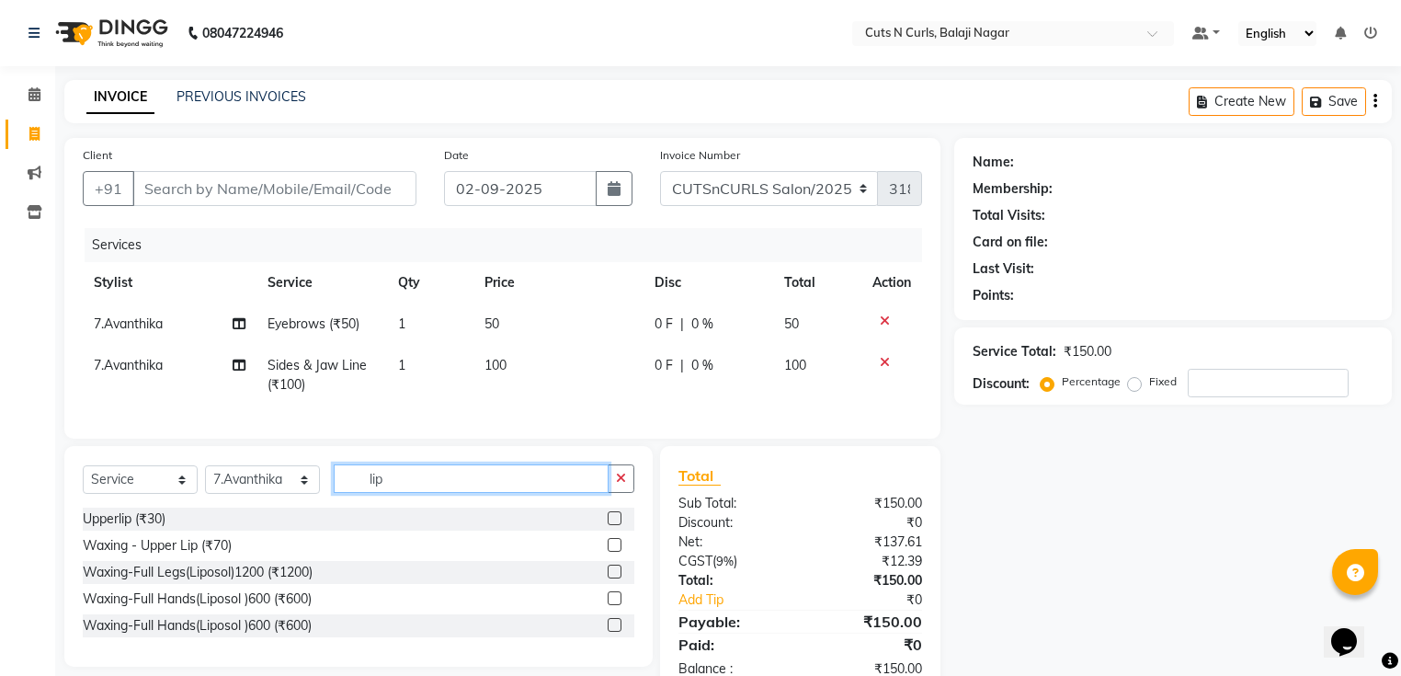
type input "lip"
click at [610, 522] on div at bounding box center [621, 518] width 27 height 23
click at [611, 524] on label at bounding box center [615, 518] width 14 height 14
click at [611, 524] on input "checkbox" at bounding box center [614, 519] width 12 height 12
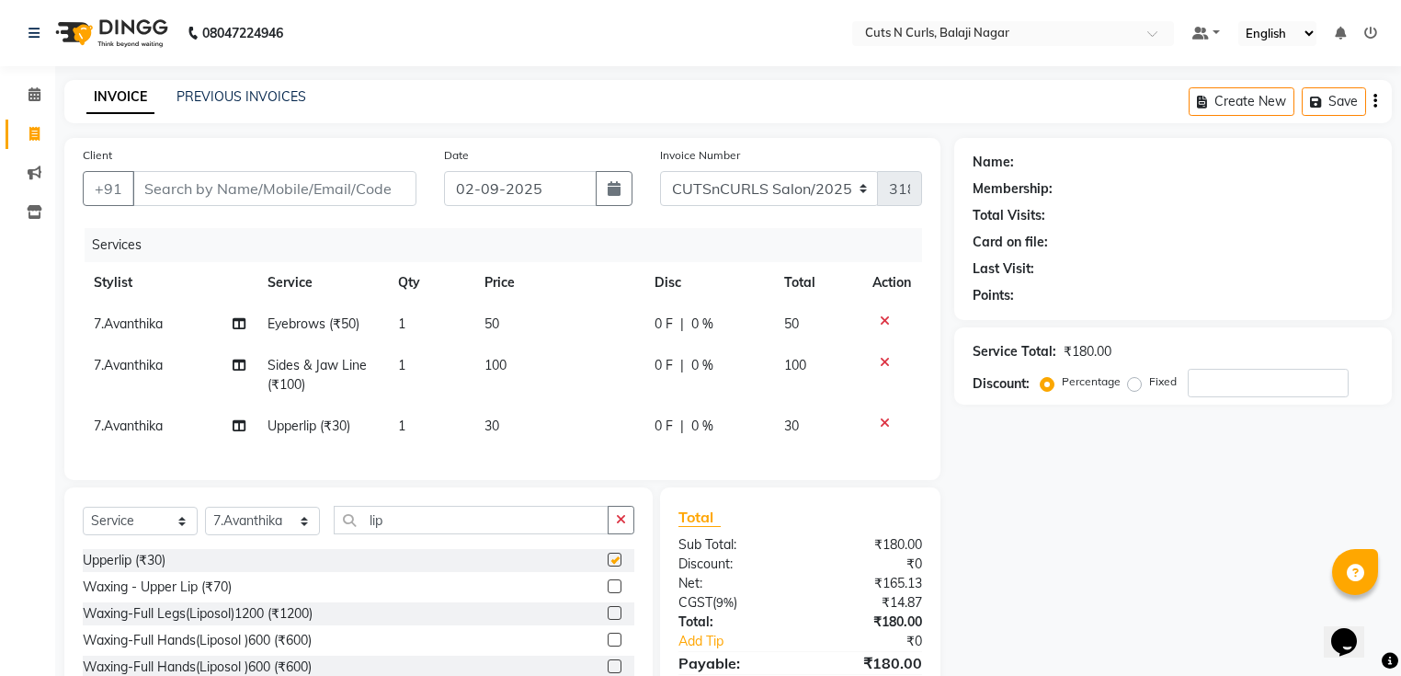
checkbox input "false"
click at [206, 188] on input "Client" at bounding box center [274, 188] width 284 height 35
type input "9"
type input "0"
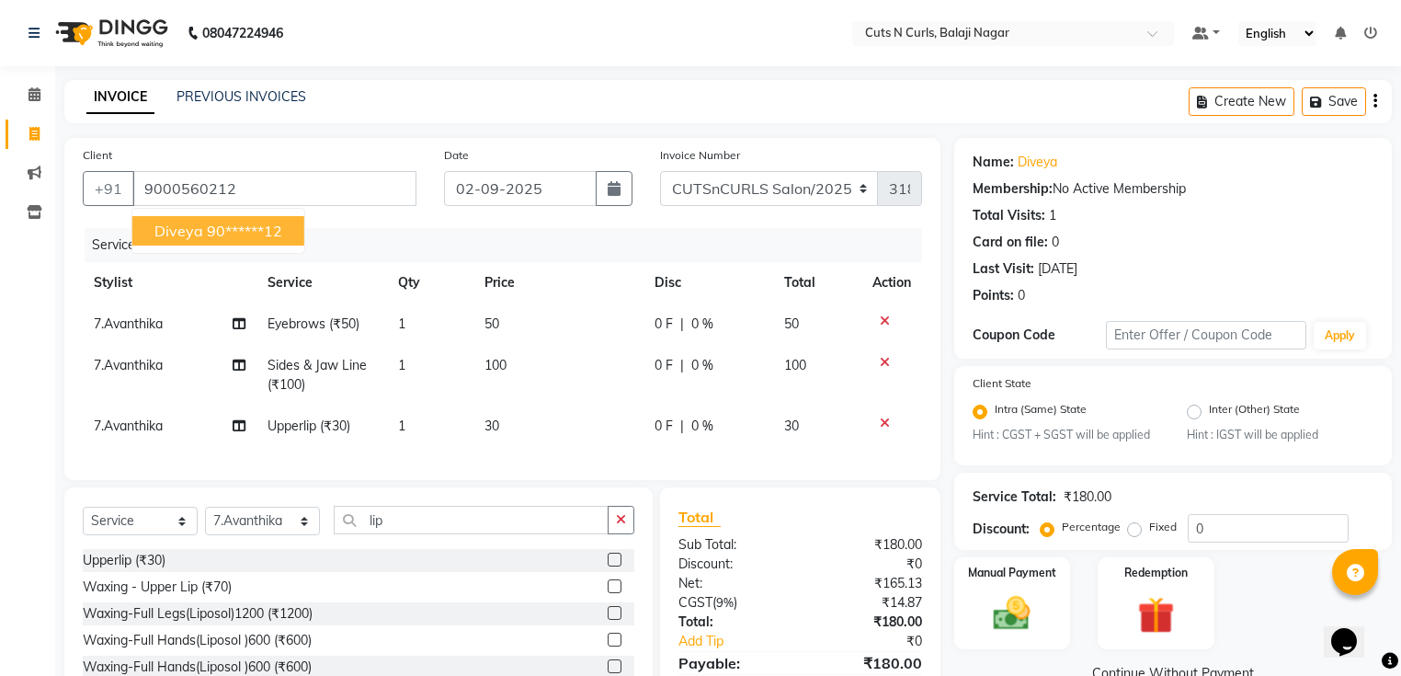
click at [272, 235] on ngb-highlight "90******12" at bounding box center [244, 231] width 75 height 18
type input "90******12"
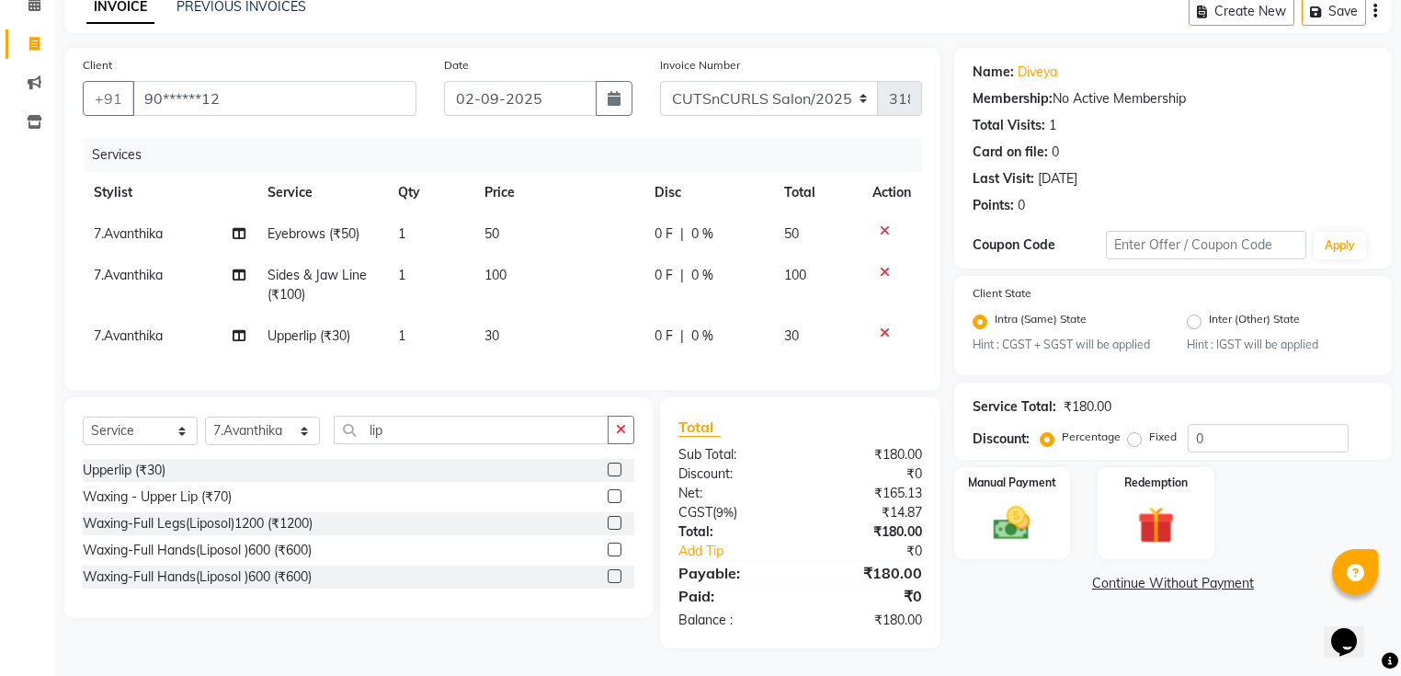
scroll to position [101, 0]
click at [998, 489] on div "Manual Payment" at bounding box center [1011, 513] width 121 height 96
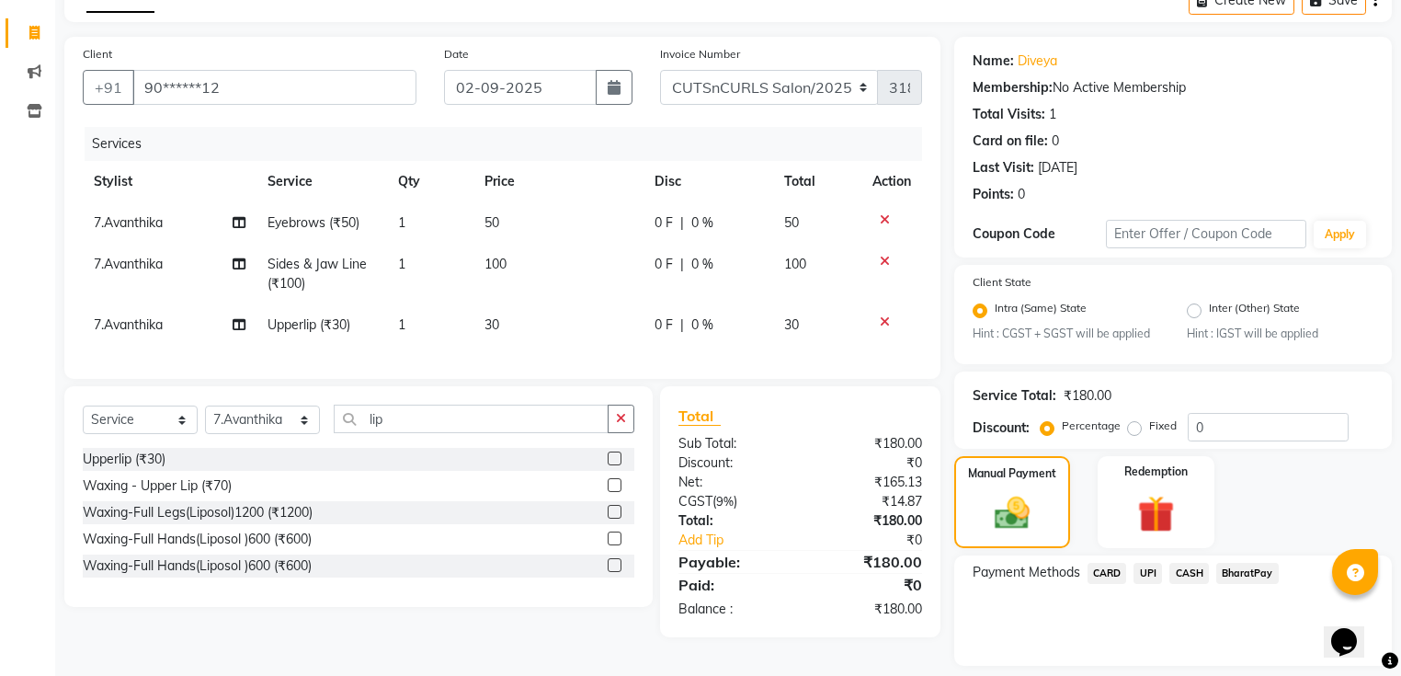
click at [1184, 580] on span "CASH" at bounding box center [1189, 573] width 40 height 21
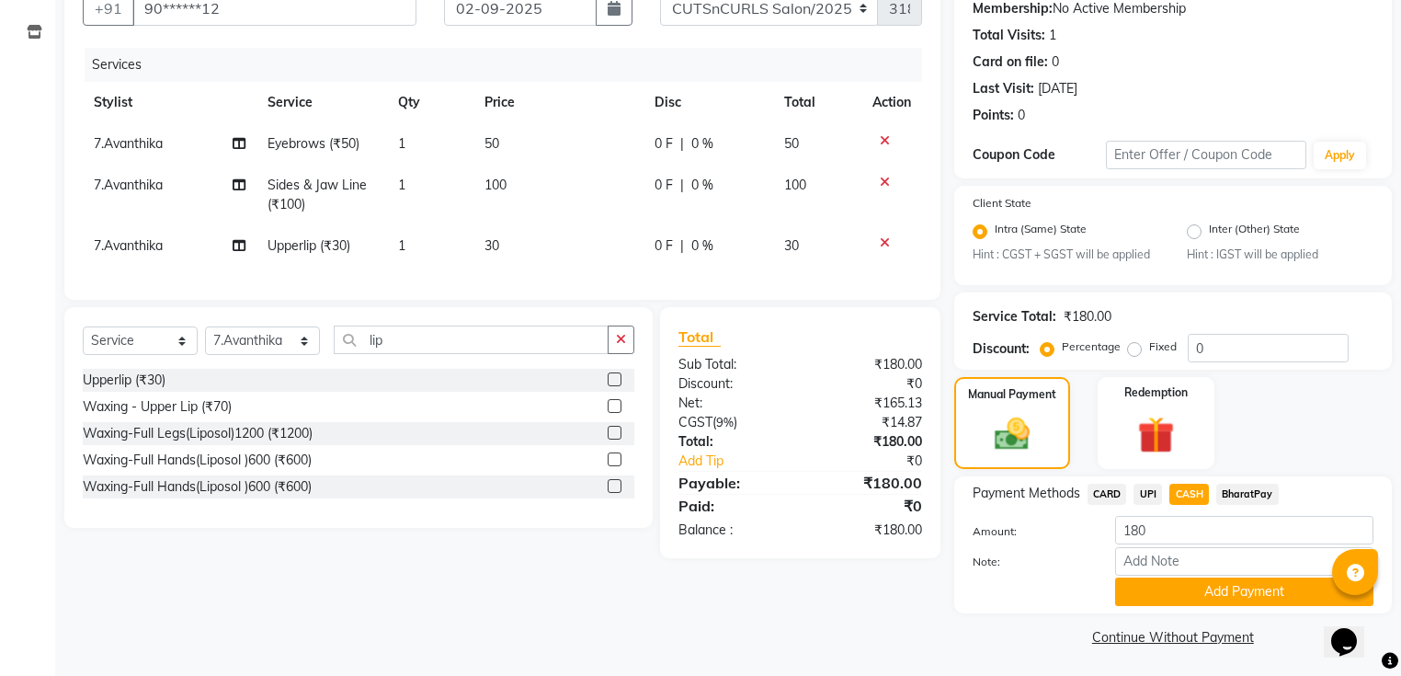
scroll to position [187, 0]
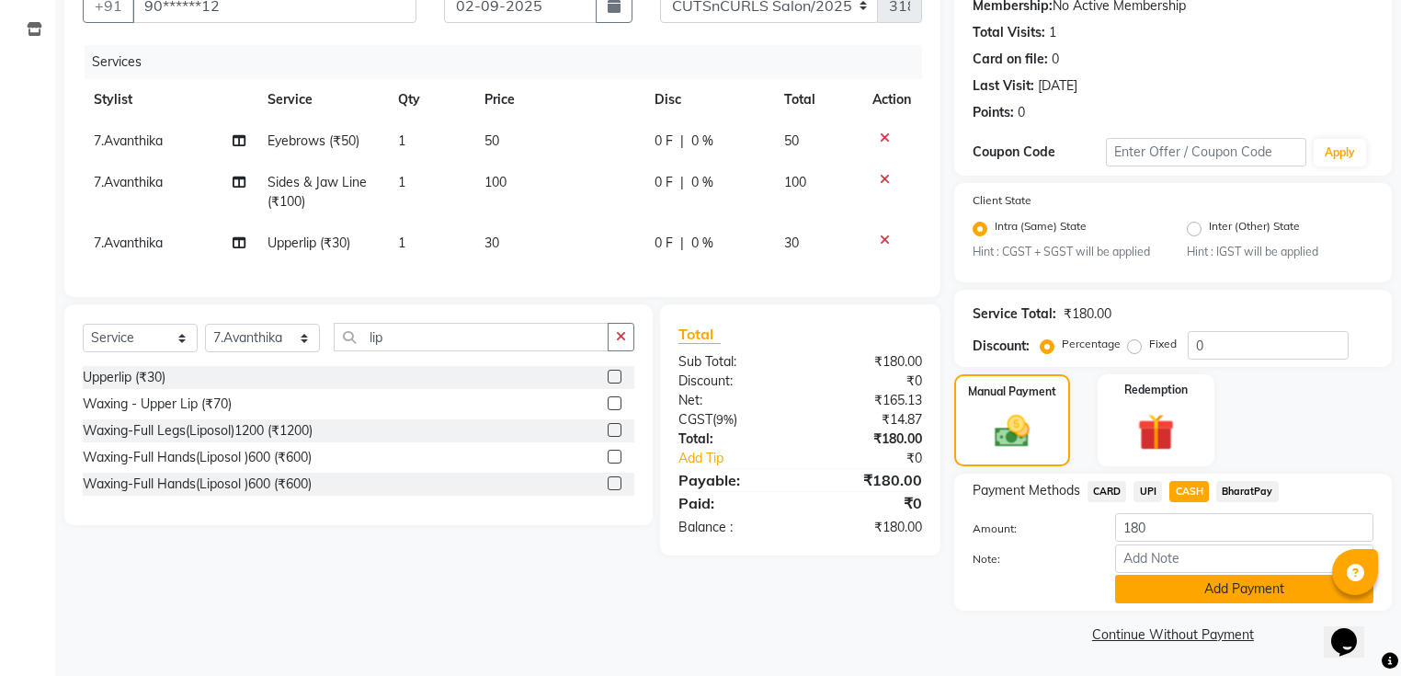
click at [1222, 590] on button "Add Payment" at bounding box center [1244, 588] width 258 height 28
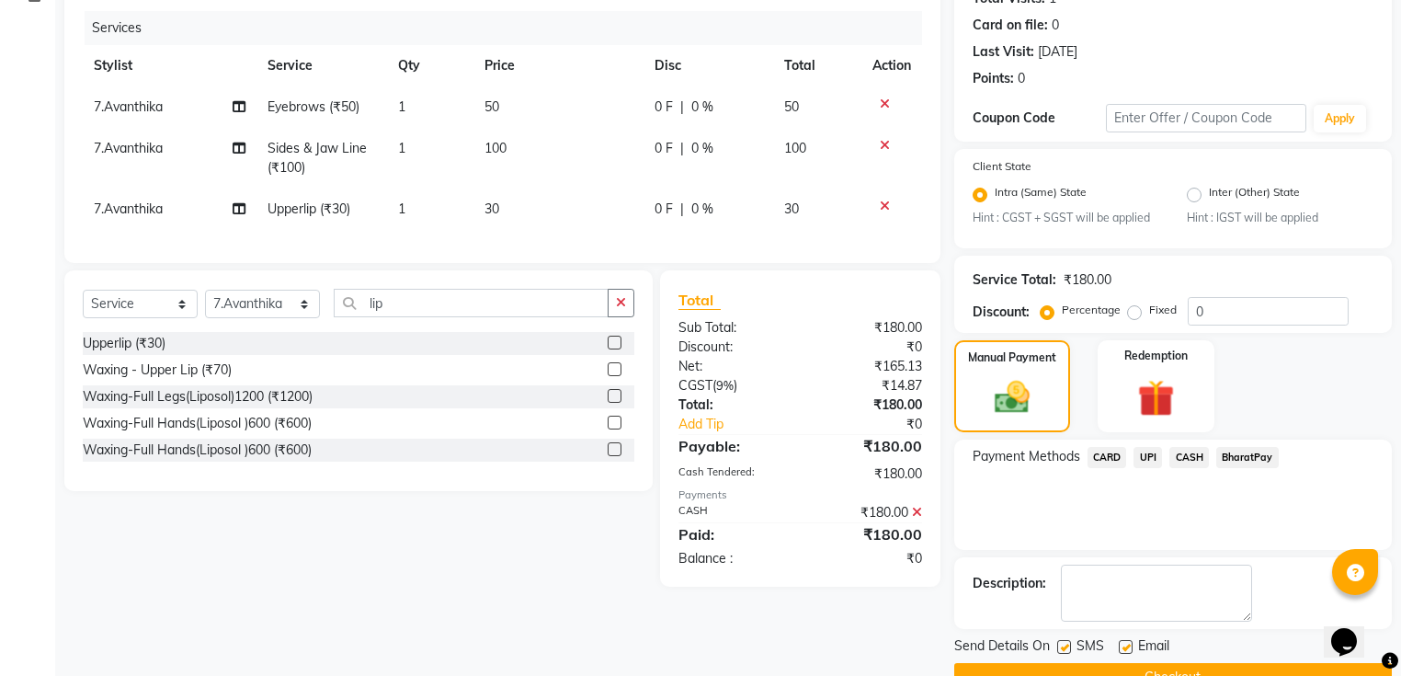
scroll to position [261, 0]
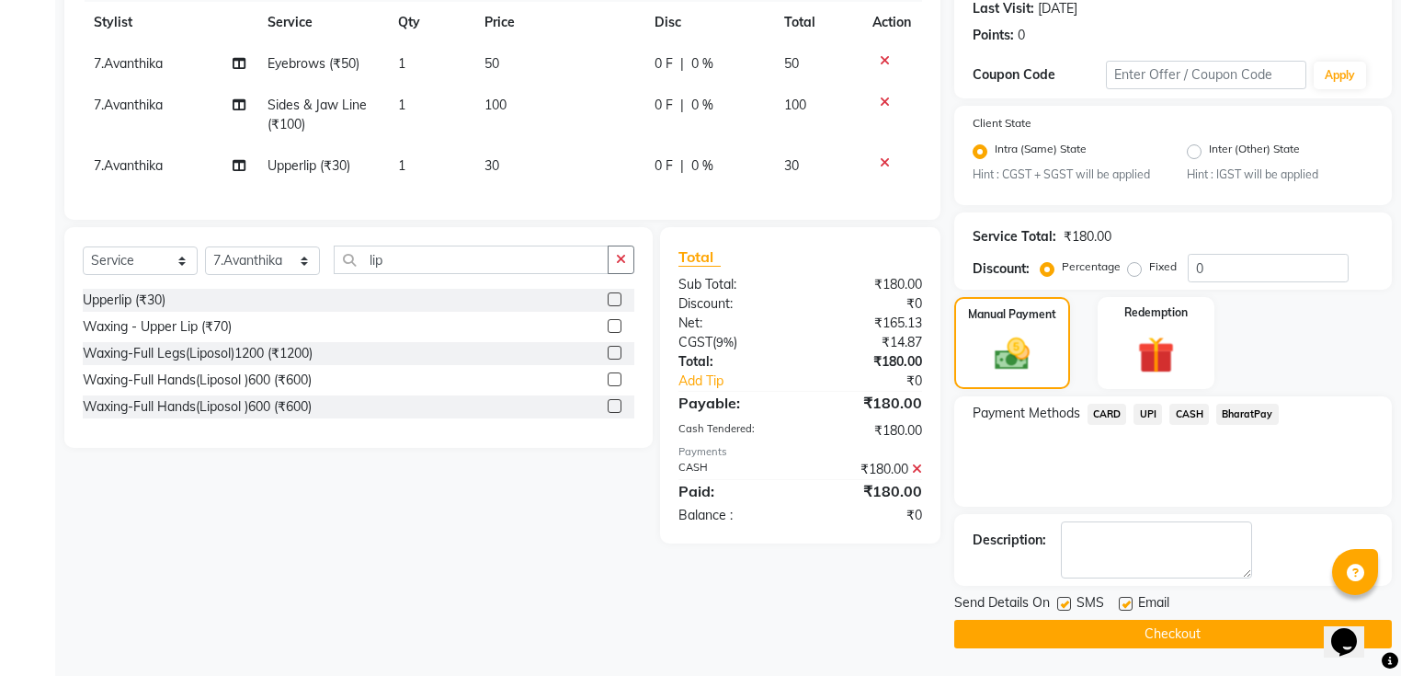
click at [1125, 608] on label at bounding box center [1126, 604] width 14 height 14
click at [1125, 608] on input "checkbox" at bounding box center [1125, 604] width 12 height 12
checkbox input "false"
click at [1132, 636] on button "Checkout" at bounding box center [1173, 633] width 438 height 28
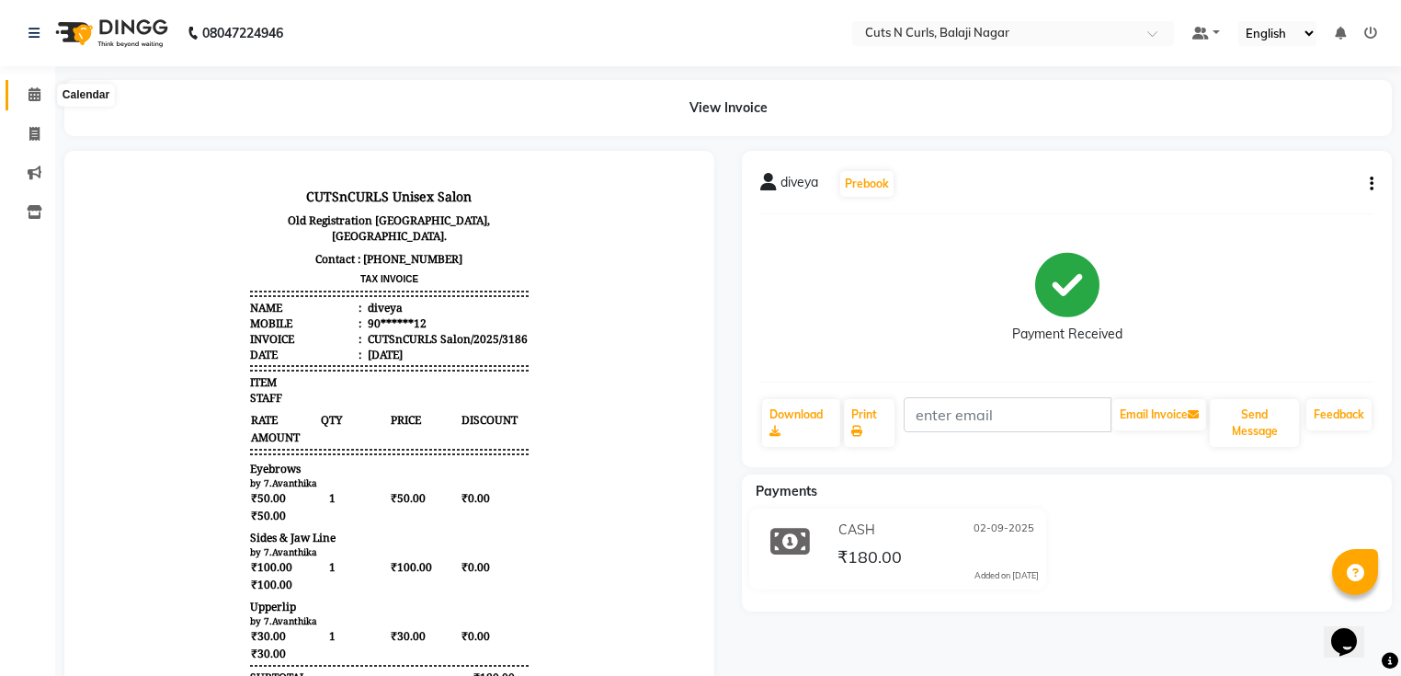
click at [28, 102] on span at bounding box center [34, 95] width 32 height 21
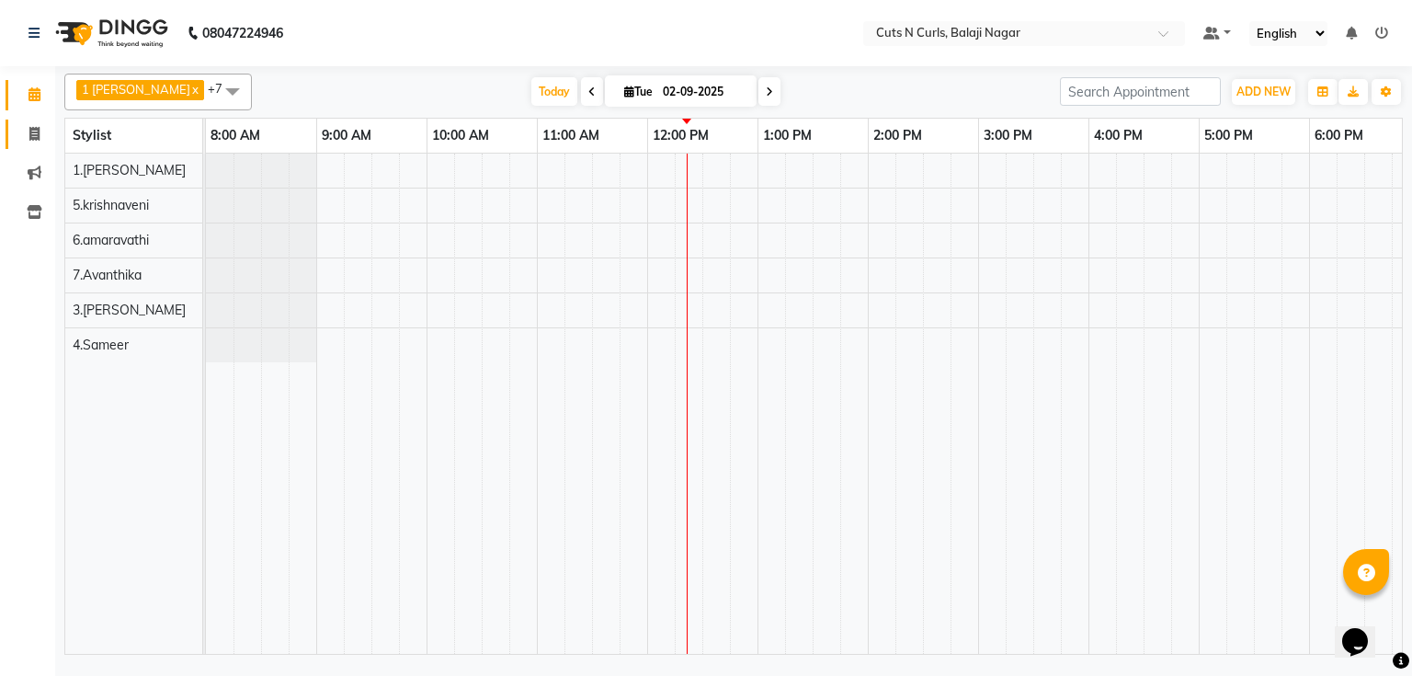
click at [28, 122] on link "Invoice" at bounding box center [28, 134] width 44 height 30
select select "service"
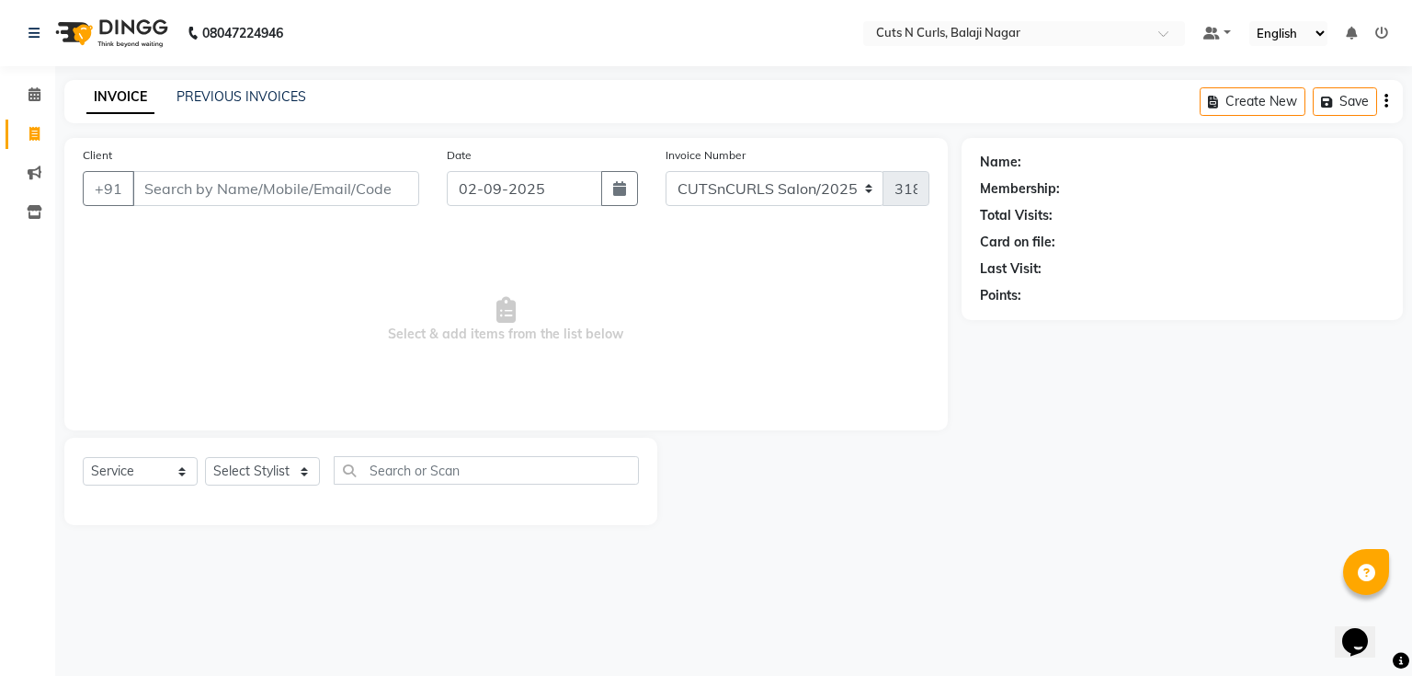
click at [254, 181] on input "Client" at bounding box center [275, 188] width 287 height 35
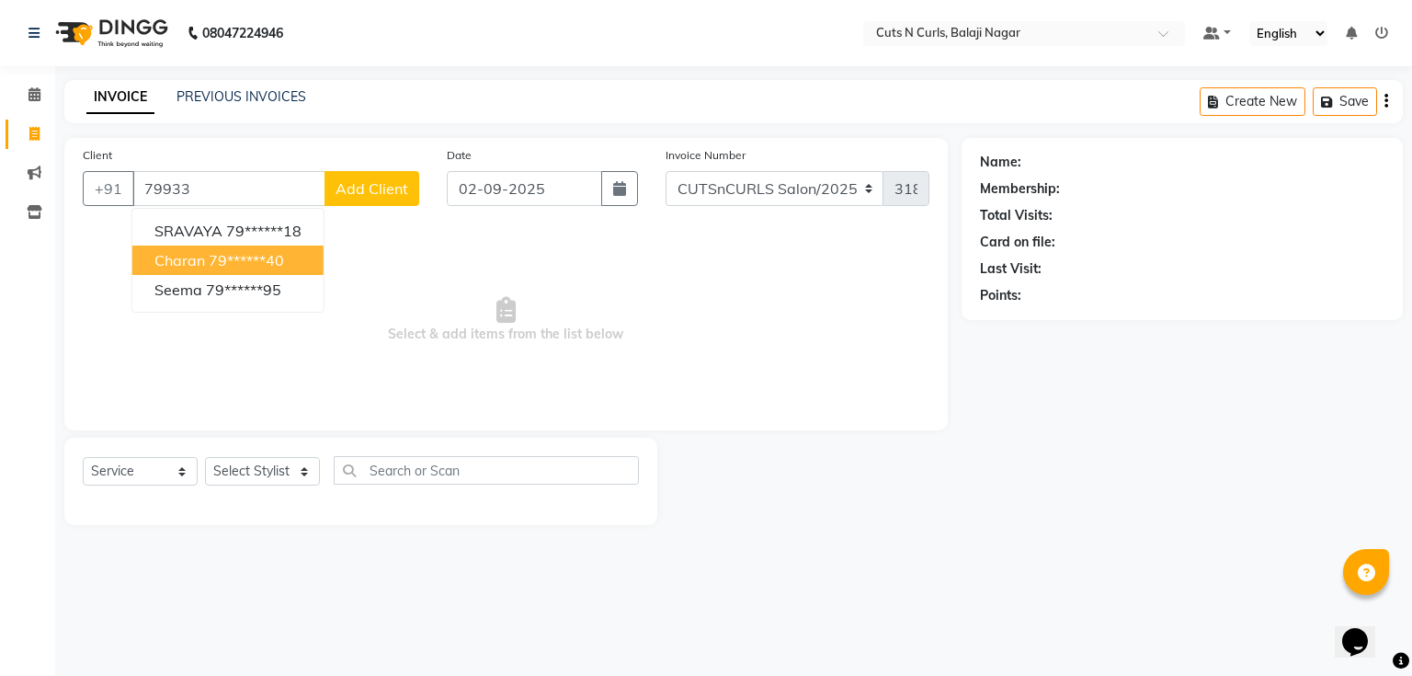
click at [267, 265] on ngb-highlight "79******40" at bounding box center [246, 260] width 75 height 18
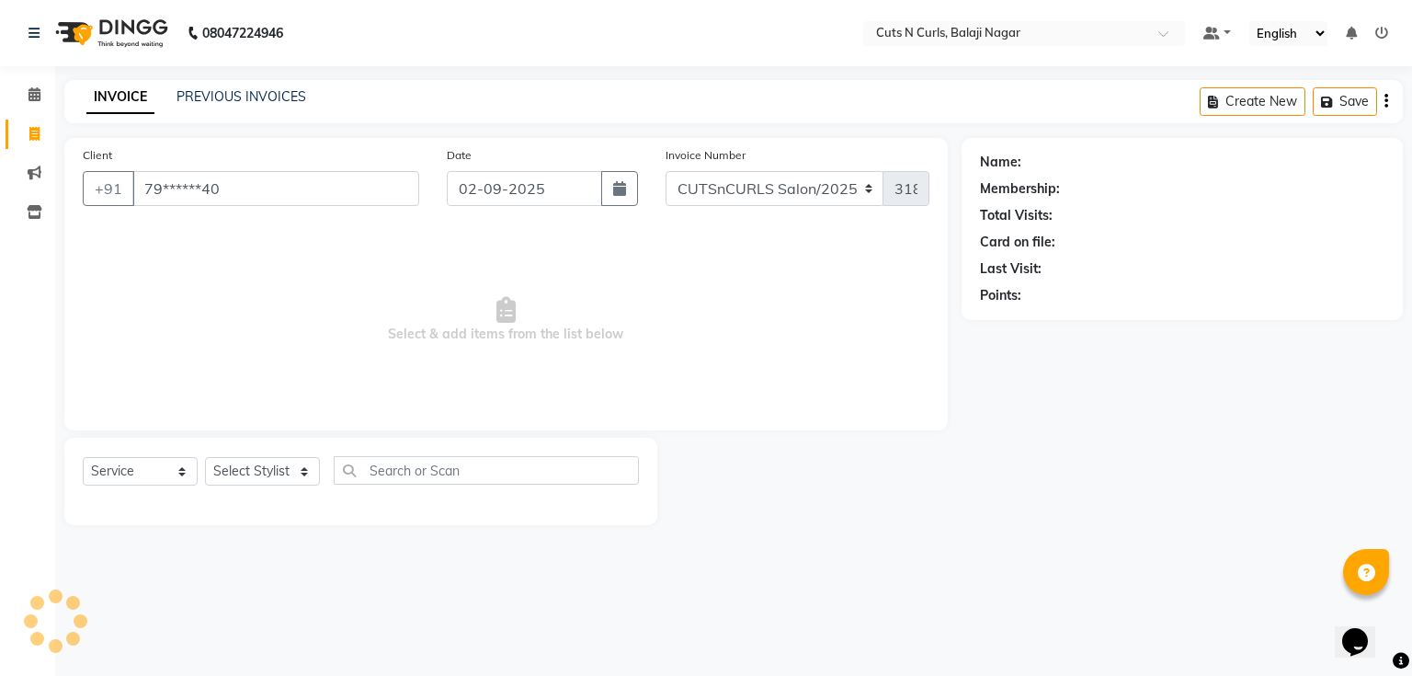
type input "79******40"
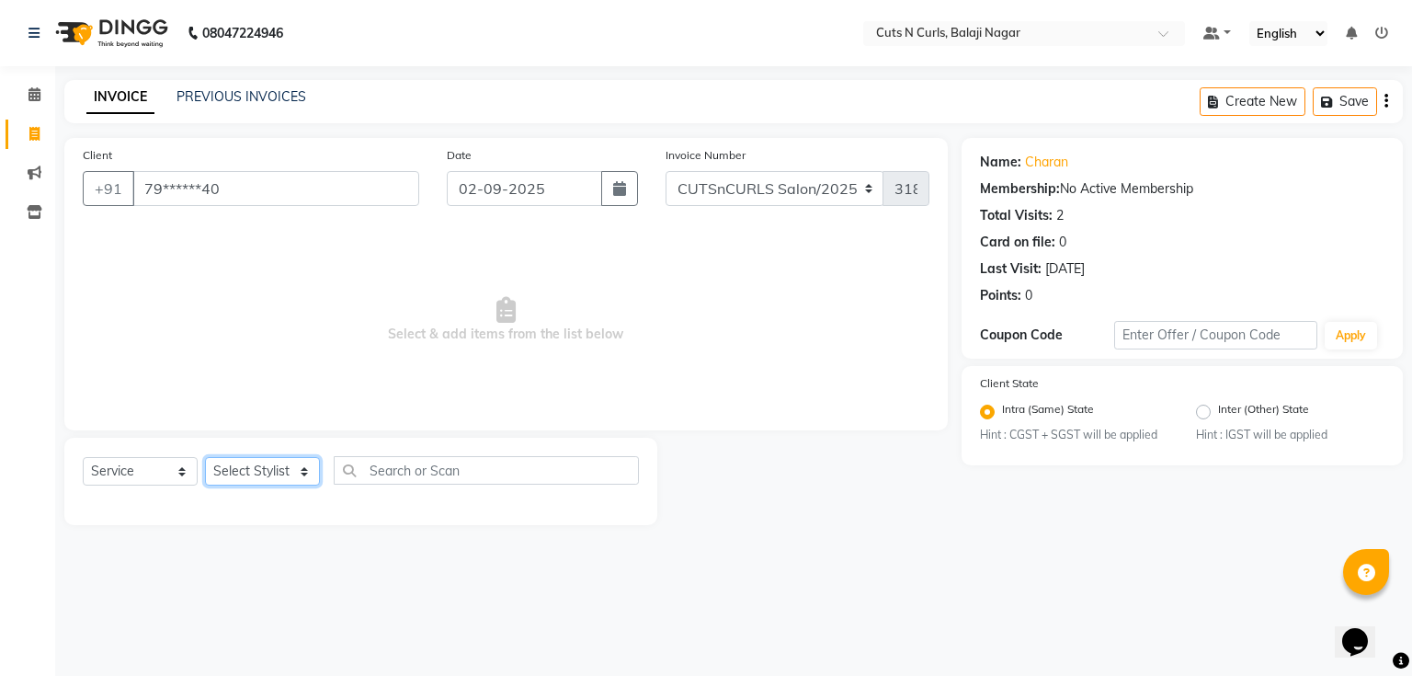
click at [287, 478] on select "Select Stylist 1.[PERSON_NAME] 2.AZAM 3.[PERSON_NAME] 4.Sameer 5.krishnaveni 6.…" at bounding box center [262, 471] width 115 height 28
select select "38351"
click at [205, 458] on select "Select Stylist 1.[PERSON_NAME] 2.AZAM 3.[PERSON_NAME] 4.Sameer 5.krishnaveni 6.…" at bounding box center [262, 471] width 115 height 28
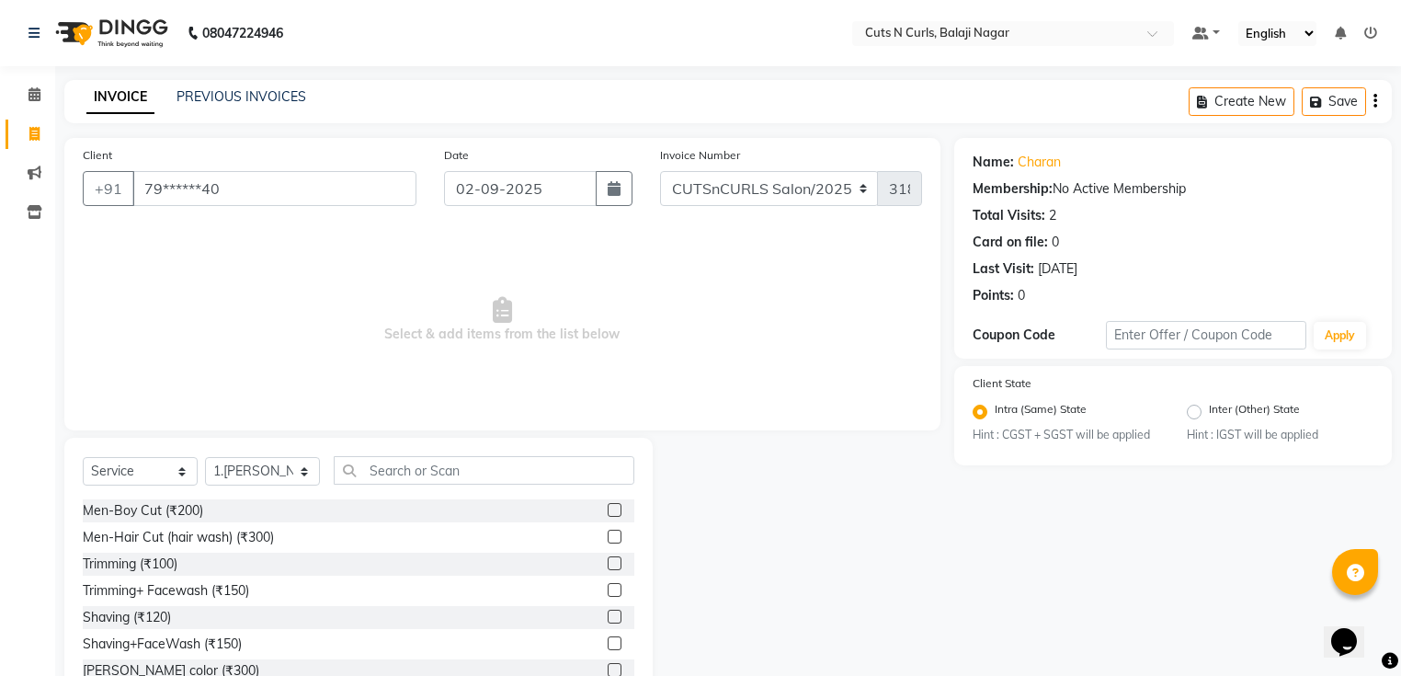
click at [608, 565] on label at bounding box center [615, 563] width 14 height 14
click at [608, 565] on input "checkbox" at bounding box center [614, 564] width 12 height 12
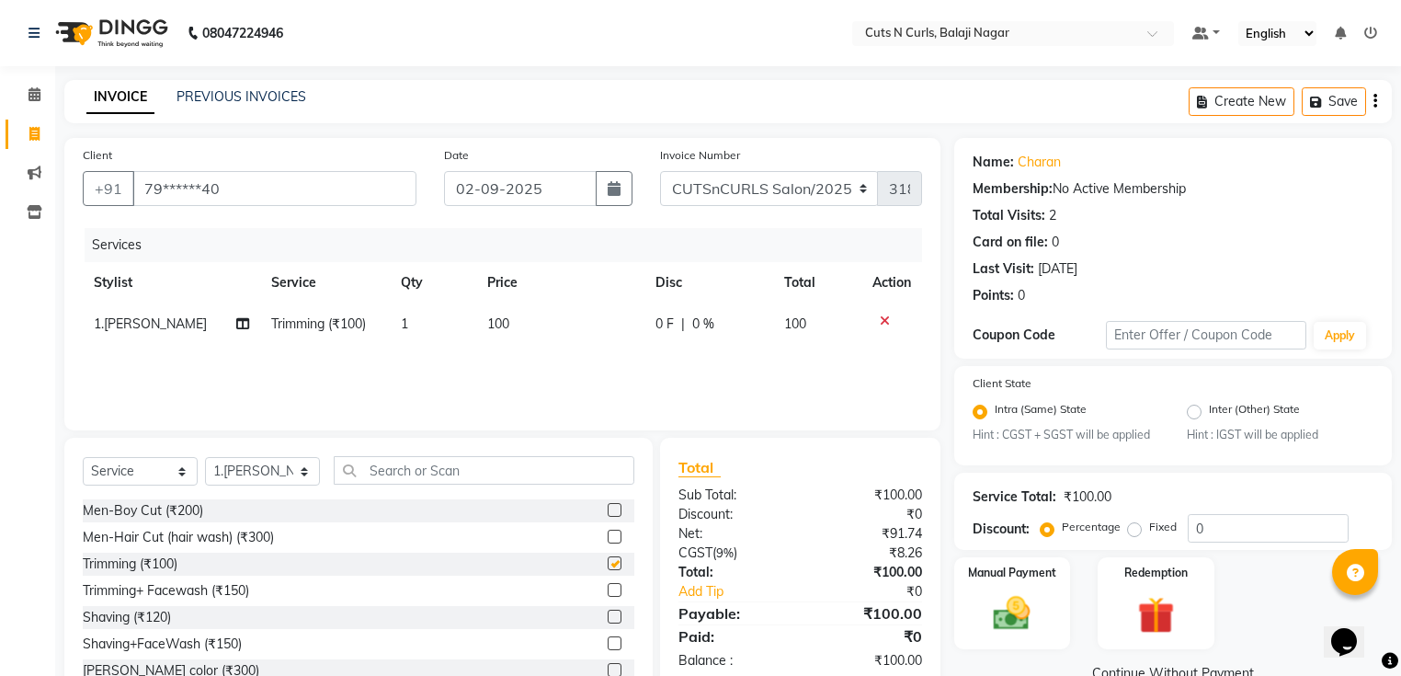
checkbox input "false"
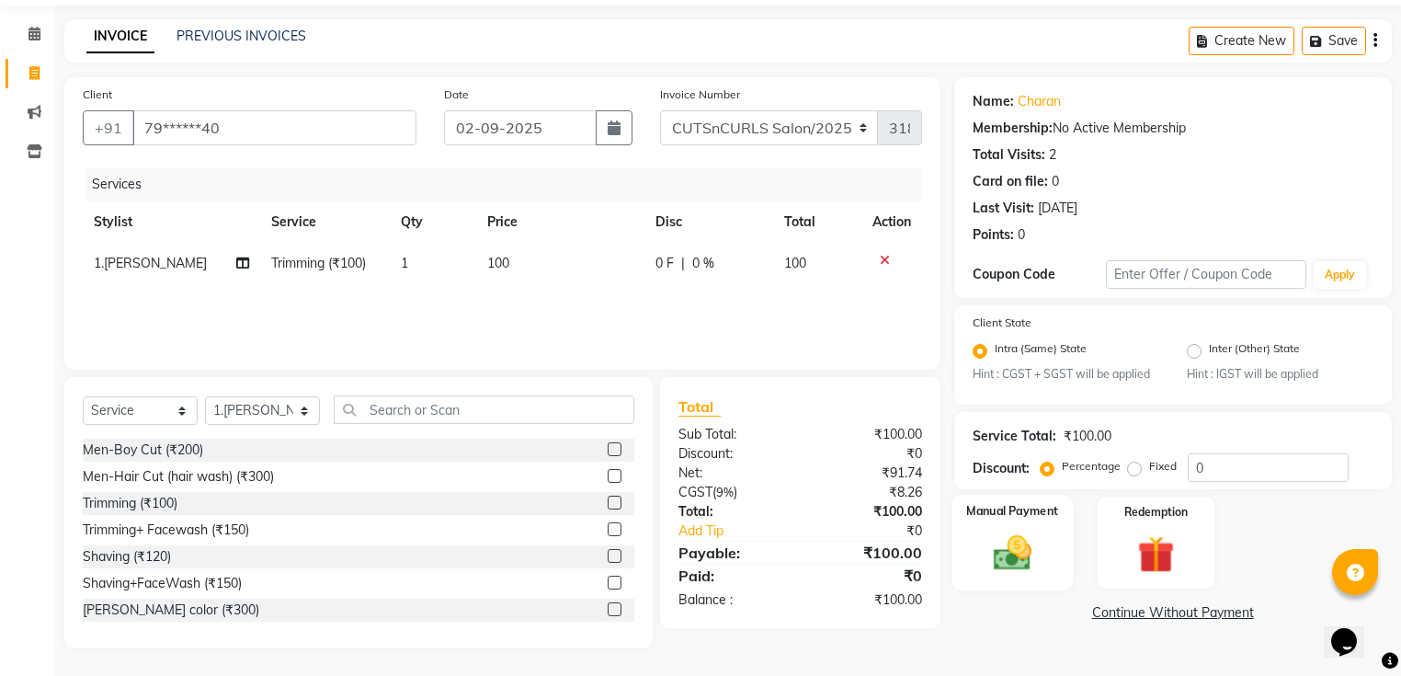
click at [1043, 555] on div "Manual Payment" at bounding box center [1011, 542] width 121 height 96
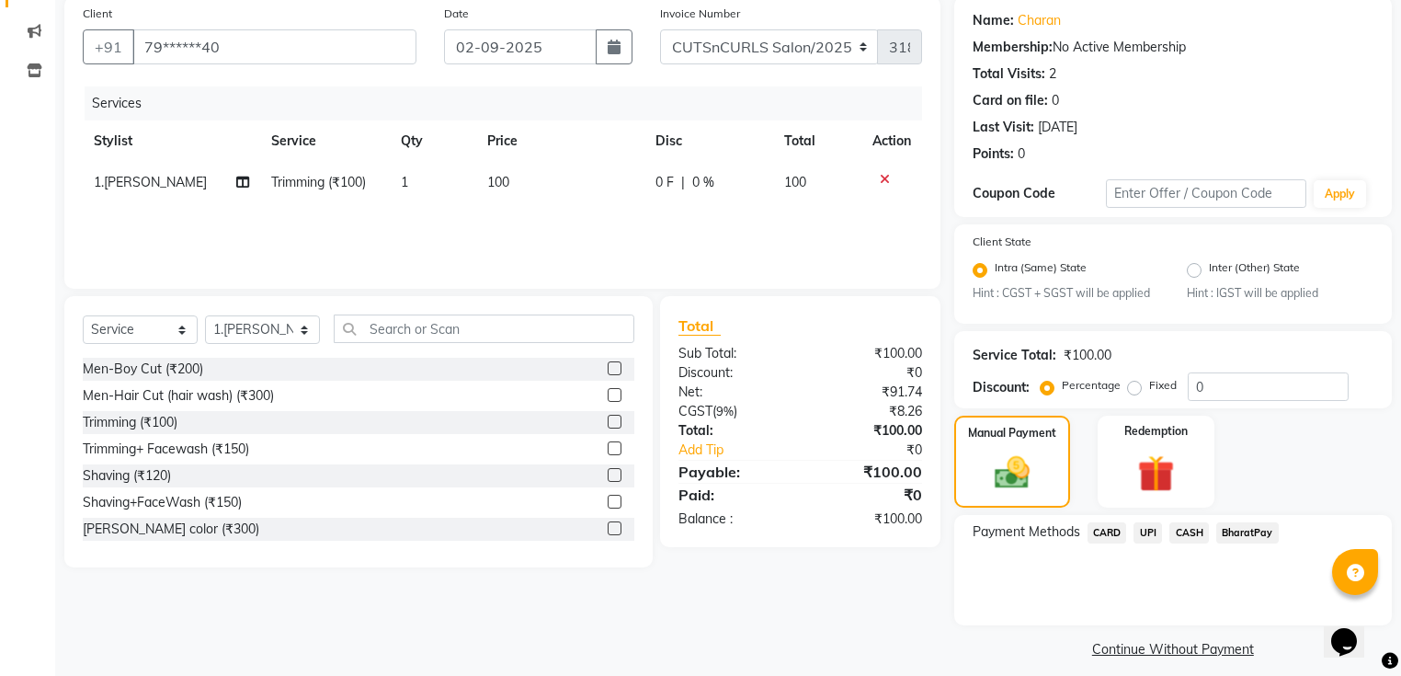
scroll to position [158, 0]
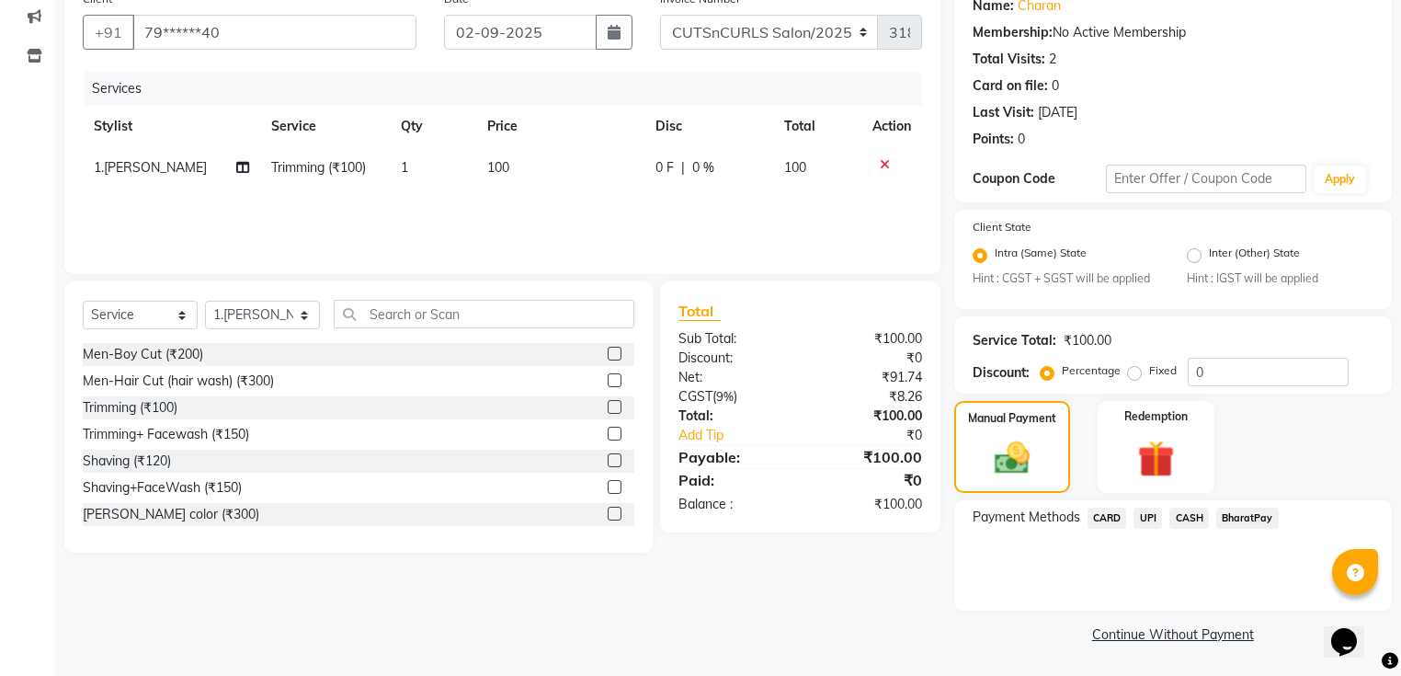
click at [1245, 511] on span "BharatPay" at bounding box center [1247, 517] width 63 height 21
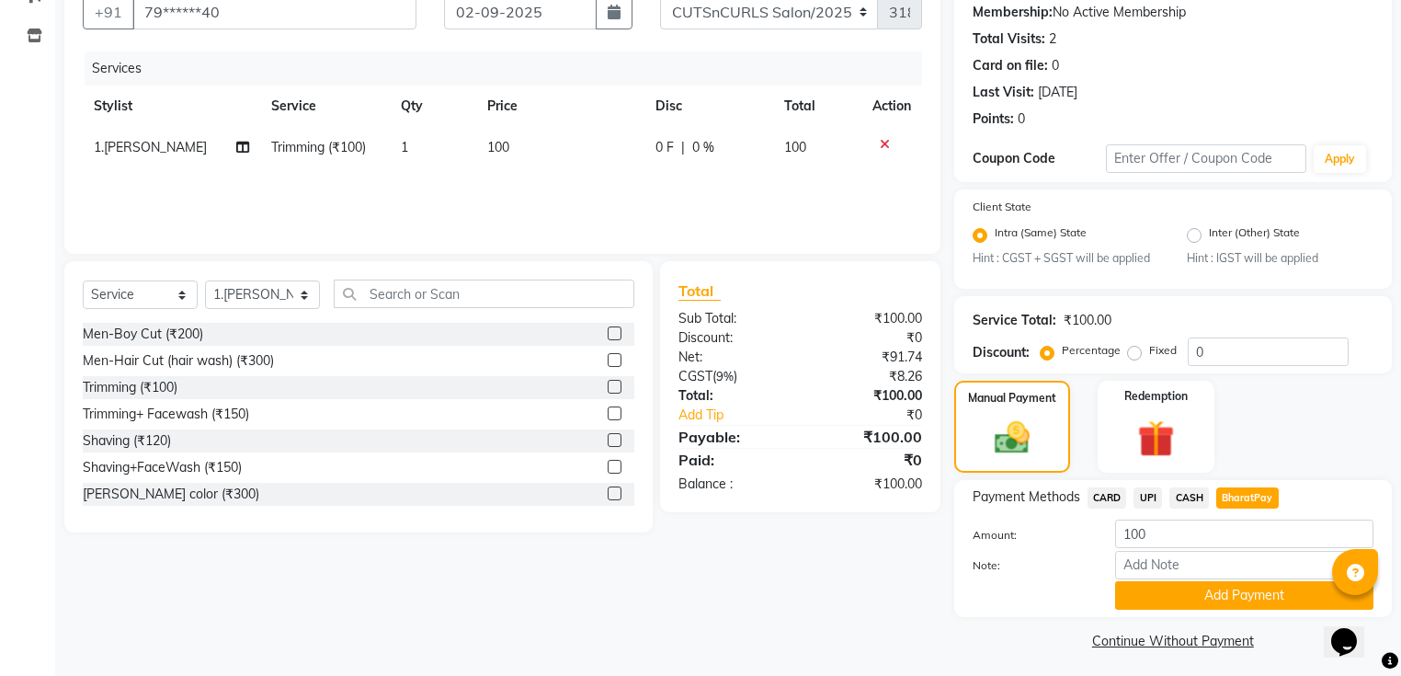
scroll to position [187, 0]
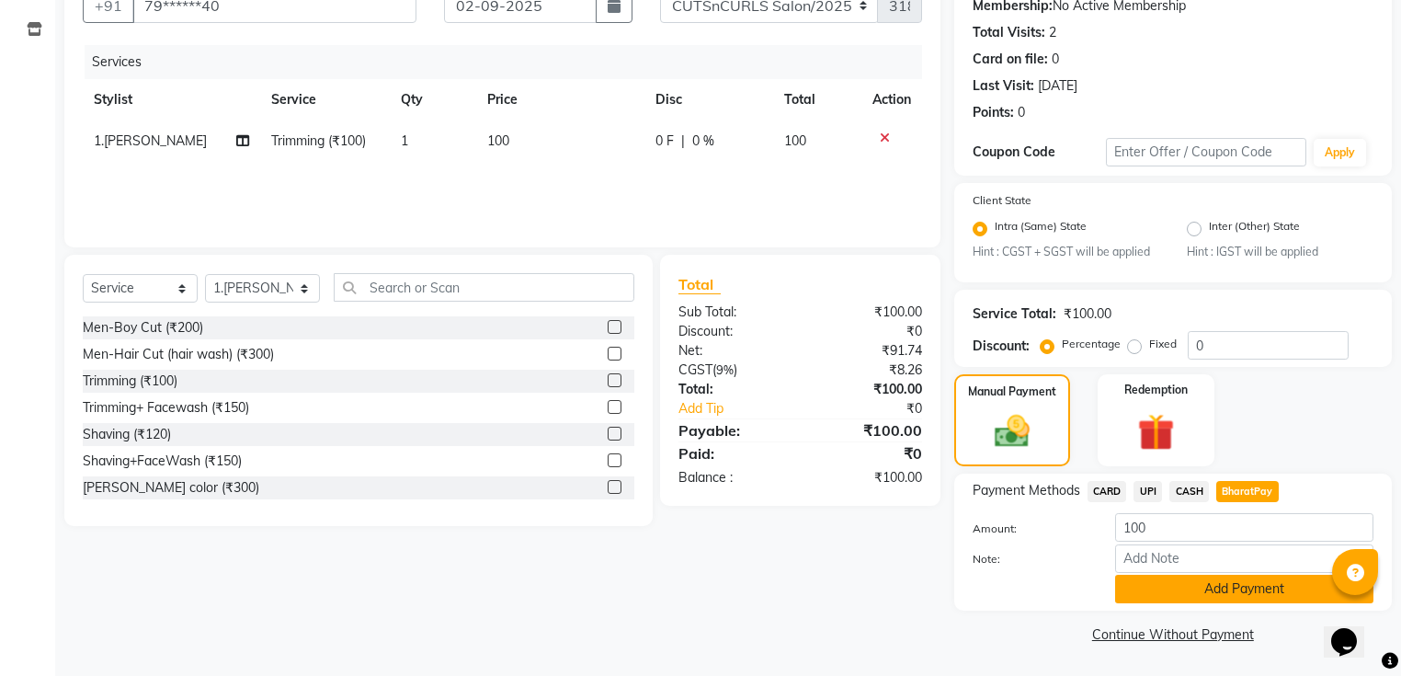
click at [1213, 598] on button "Add Payment" at bounding box center [1244, 588] width 258 height 28
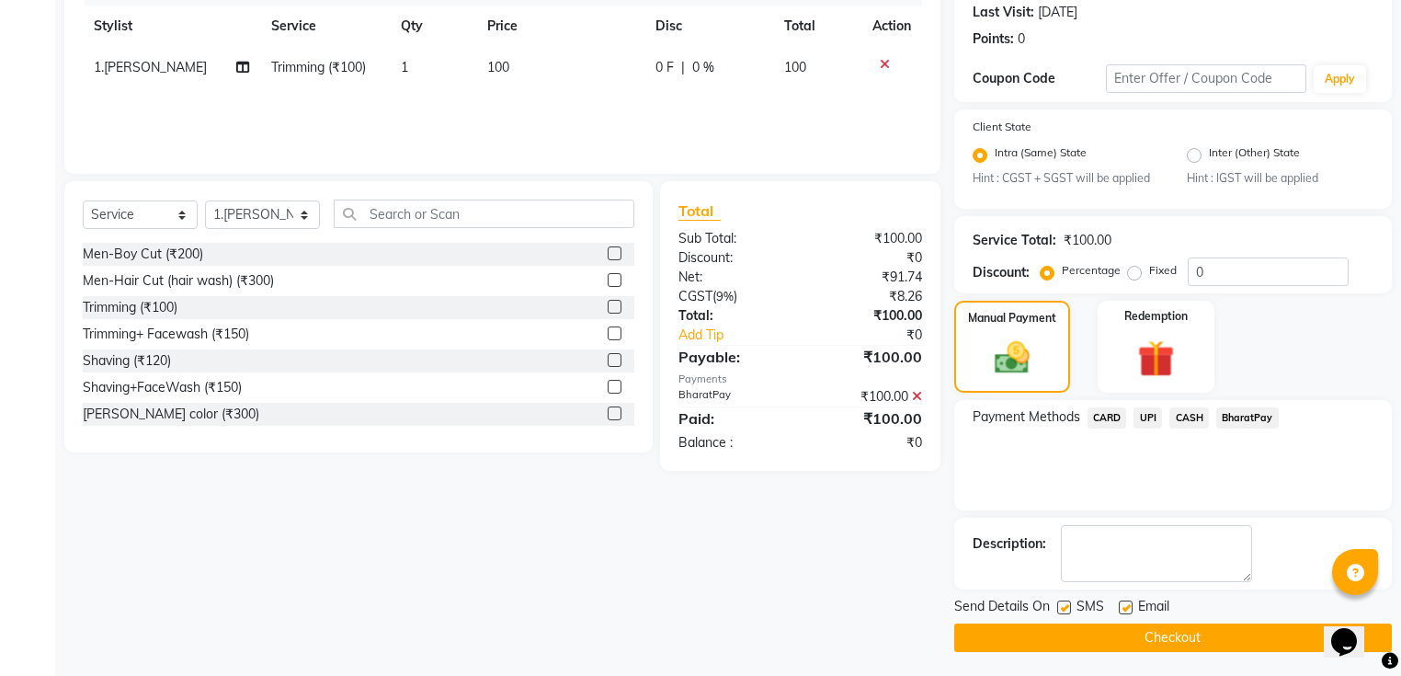
scroll to position [261, 0]
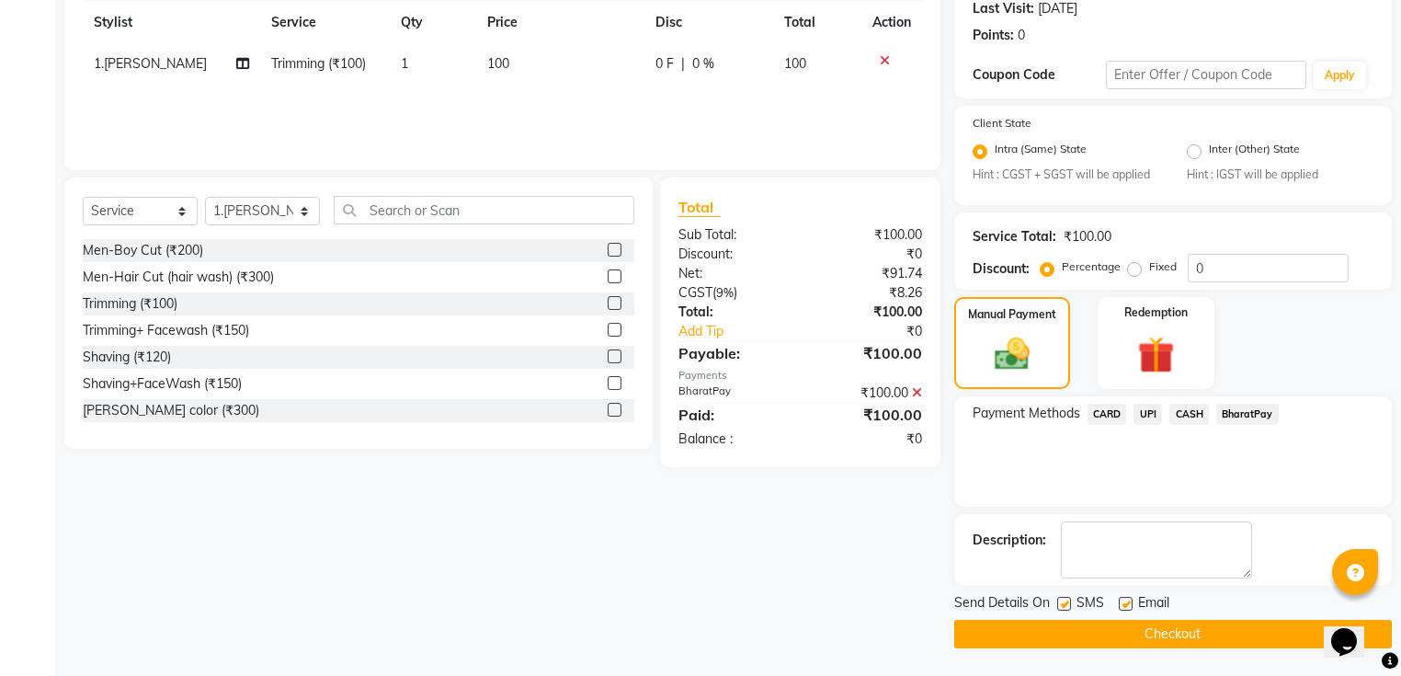
click at [1119, 607] on label at bounding box center [1126, 604] width 14 height 14
click at [1119, 607] on input "checkbox" at bounding box center [1125, 604] width 12 height 12
checkbox input "false"
click at [1119, 625] on button "Checkout" at bounding box center [1173, 633] width 438 height 28
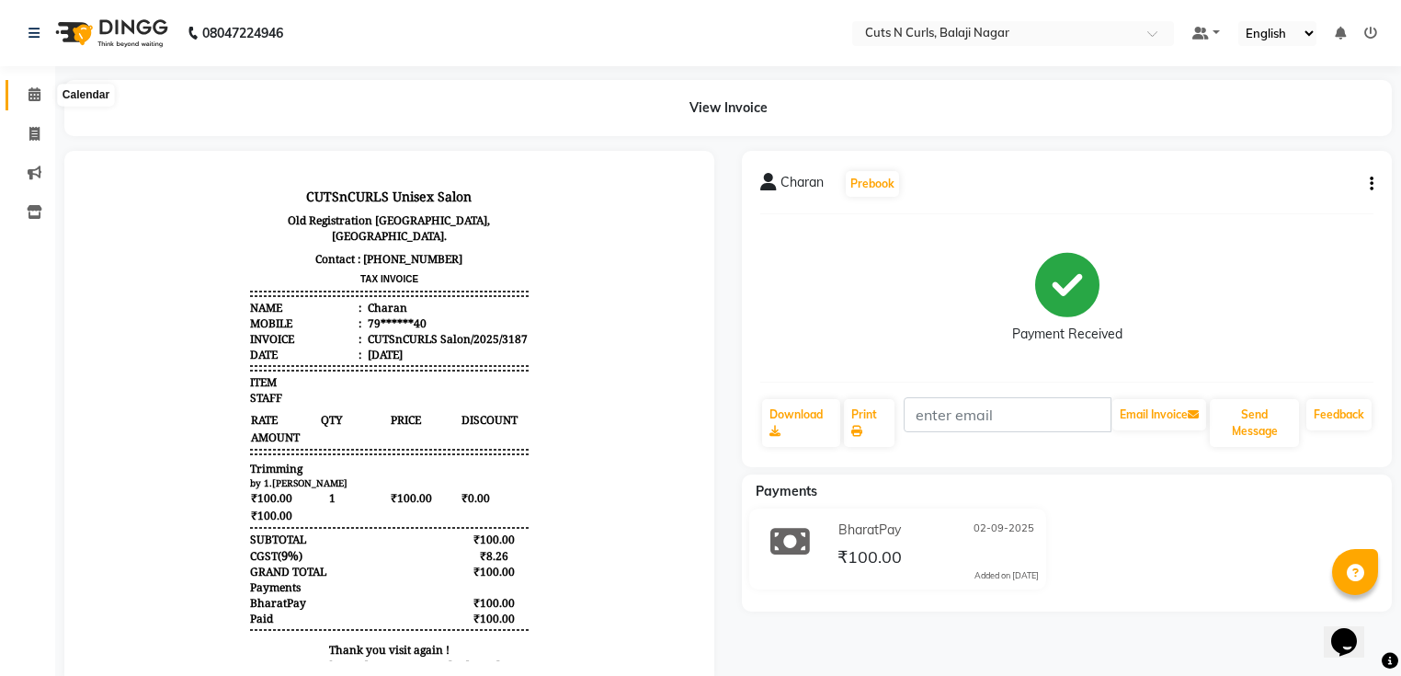
click at [43, 92] on span at bounding box center [34, 95] width 32 height 21
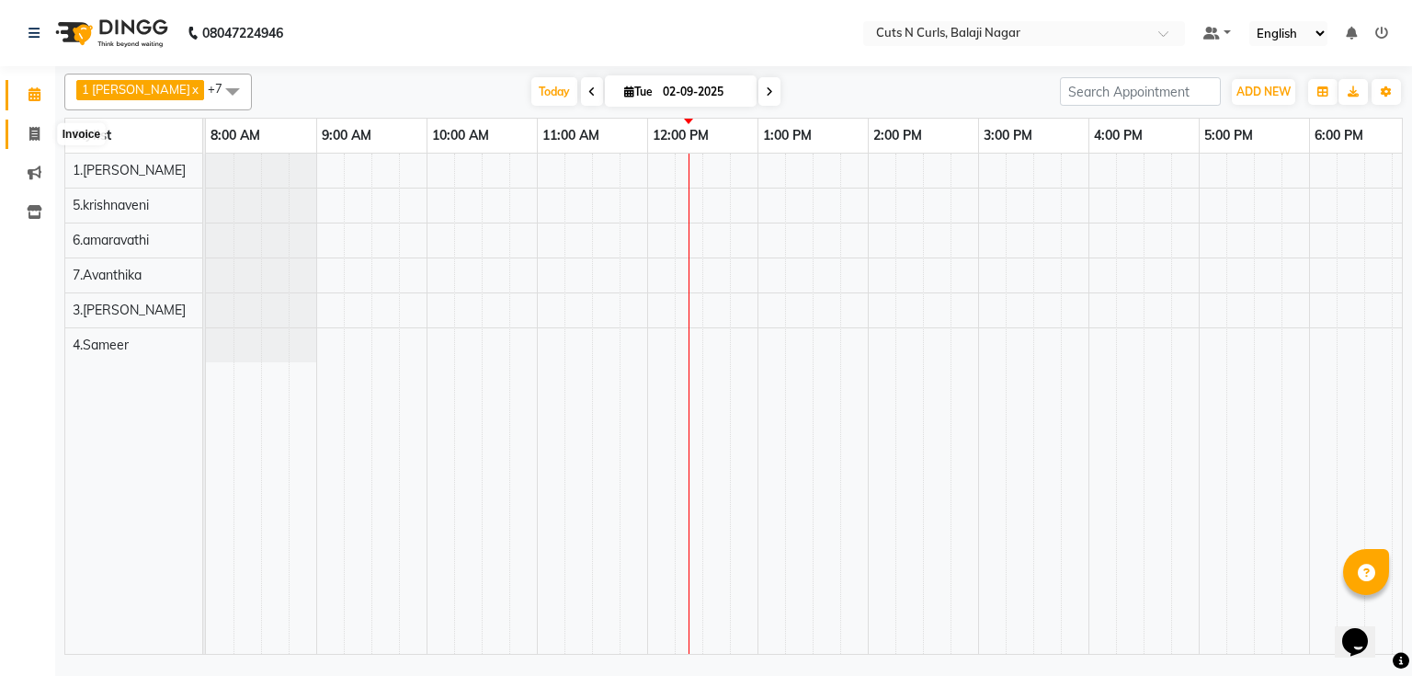
click at [32, 138] on icon at bounding box center [34, 134] width 10 height 14
select select "service"
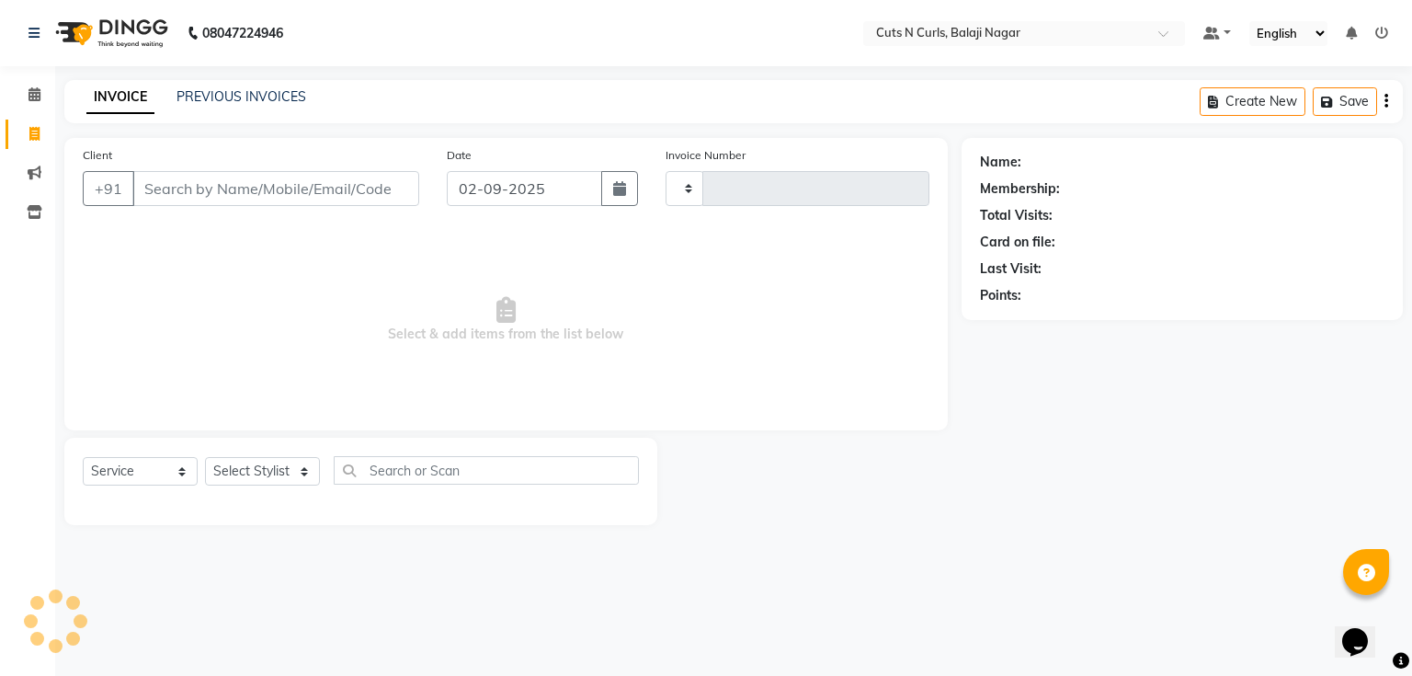
type input "3188"
select select "5645"
